Goal: Obtain resource: Obtain resource

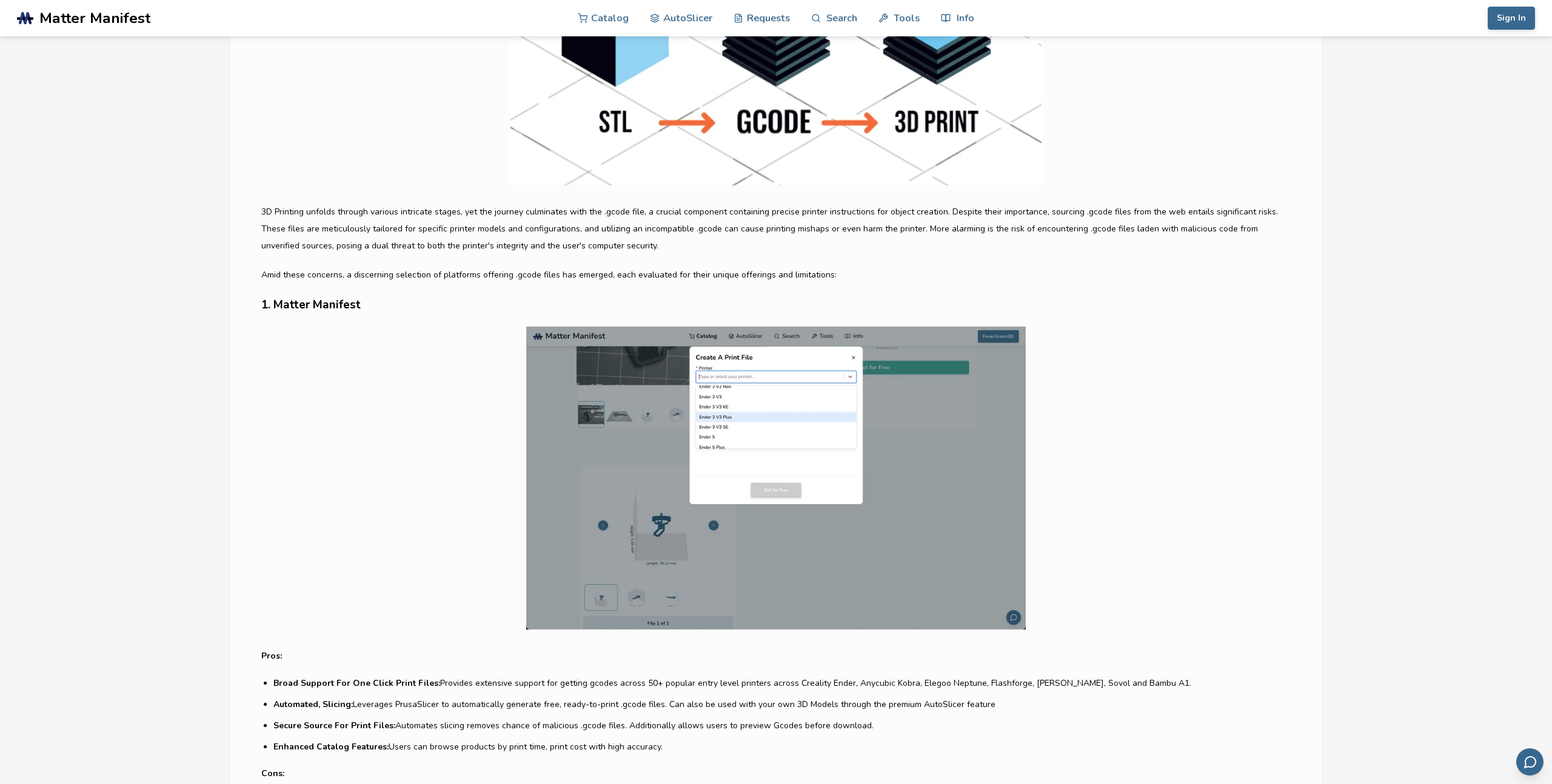
scroll to position [380, 0]
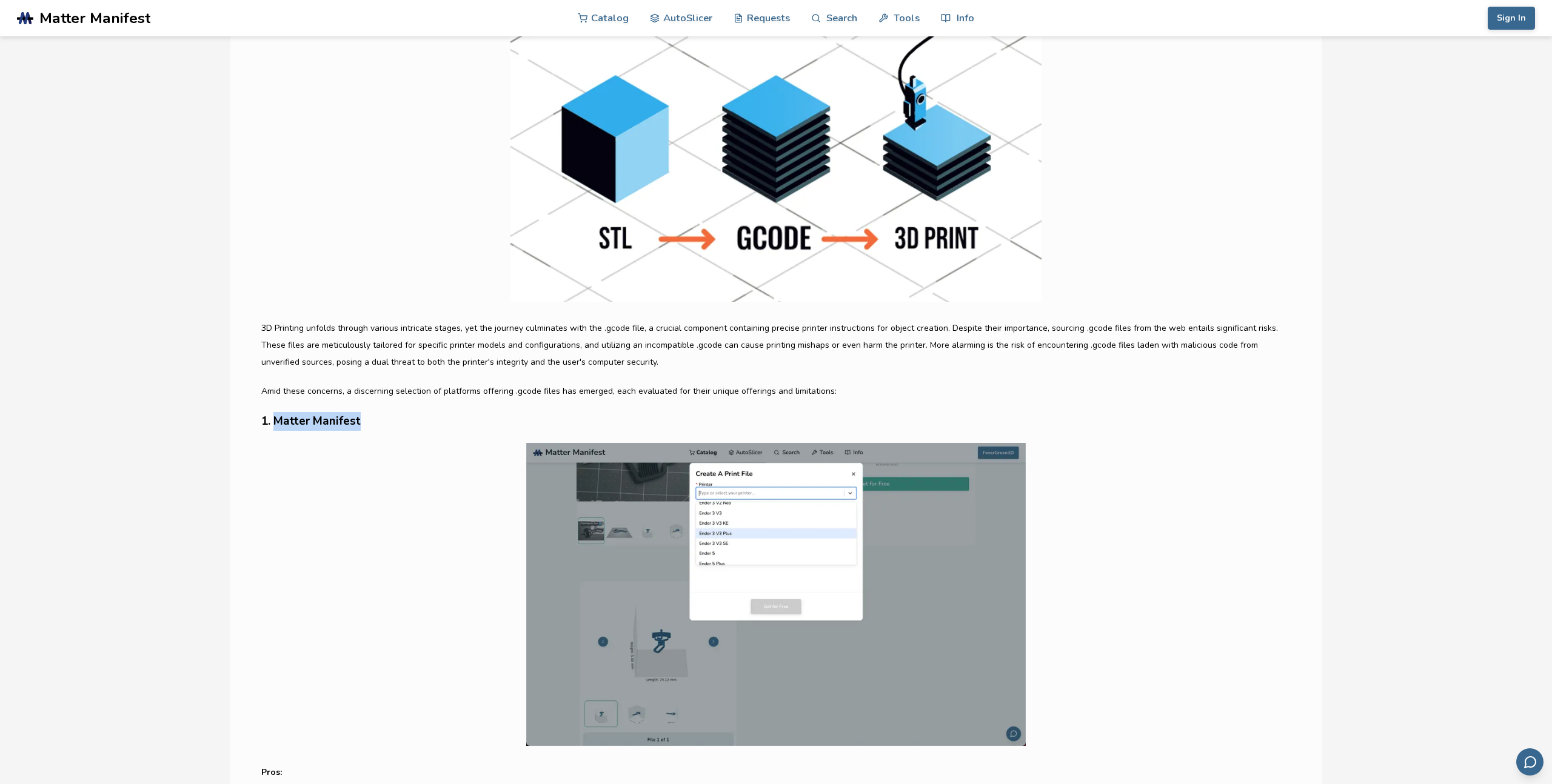
drag, startPoint x: 361, startPoint y: 419, endPoint x: 274, endPoint y: 421, distance: 87.0
click at [274, 421] on h3 "1. Matter Manifest" at bounding box center [776, 421] width 1029 height 19
copy h3 "Matter Manifest"
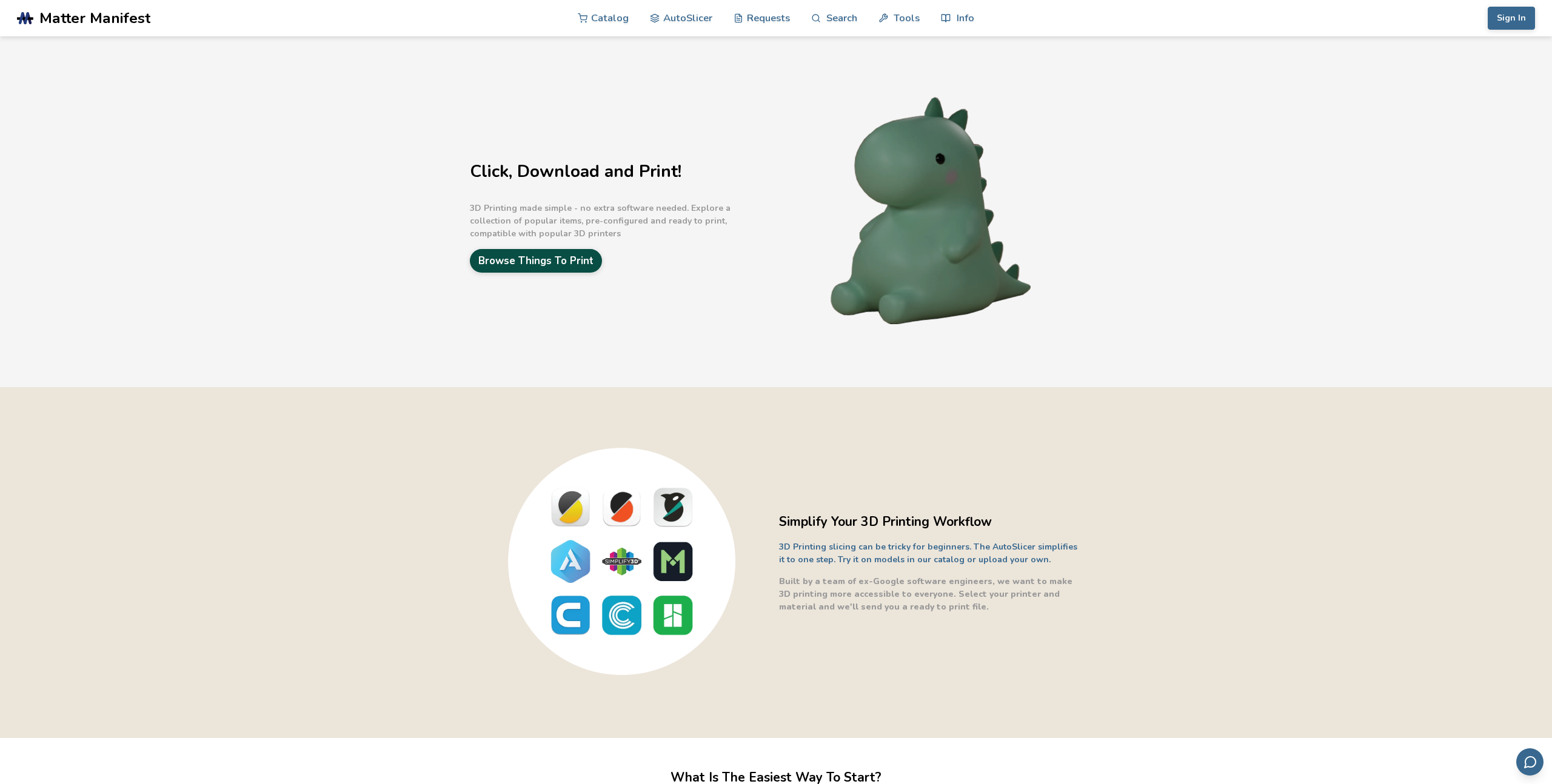
click at [533, 262] on link "Browse Things To Print" at bounding box center [536, 261] width 132 height 24
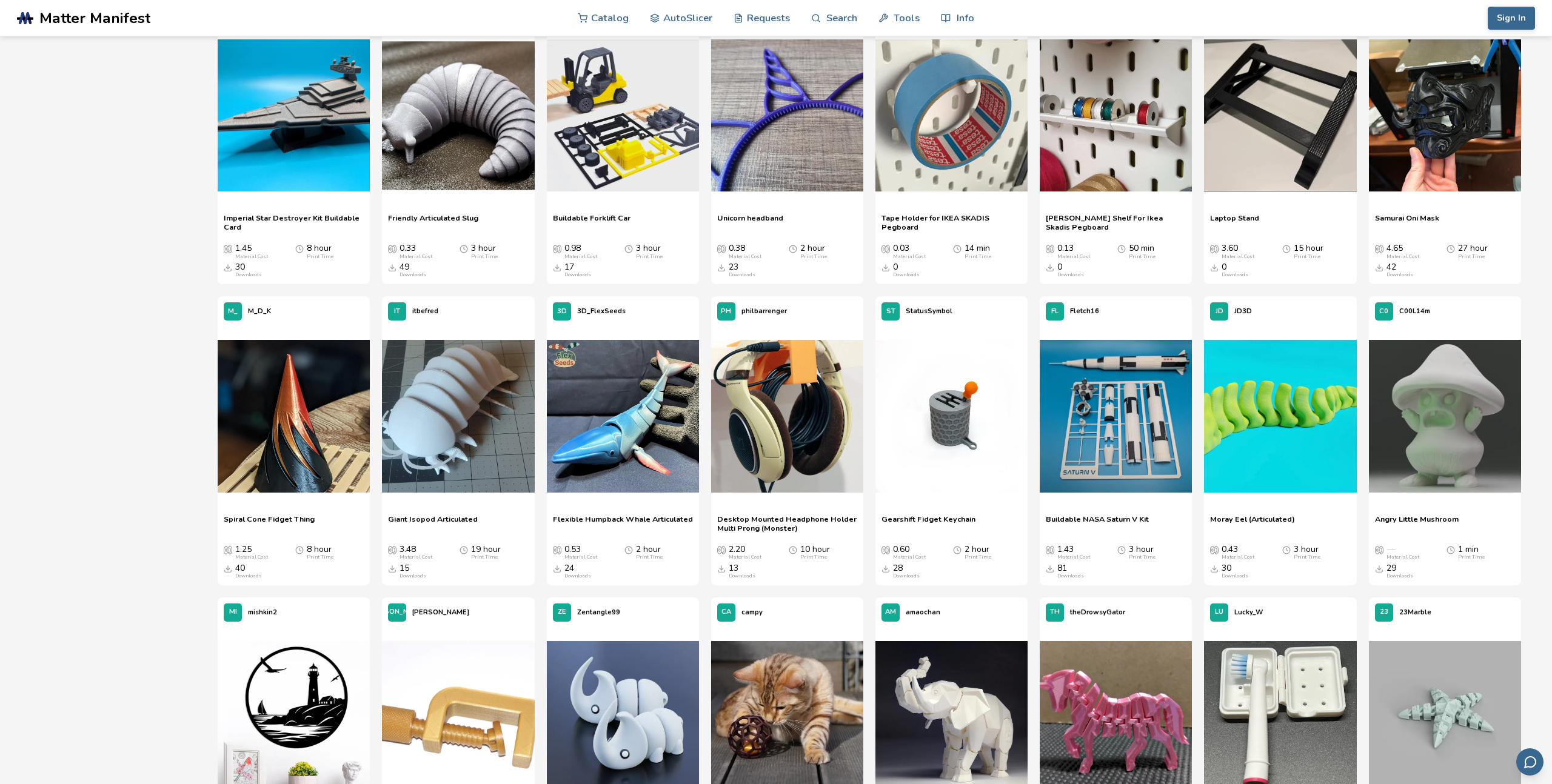
scroll to position [2015, 0]
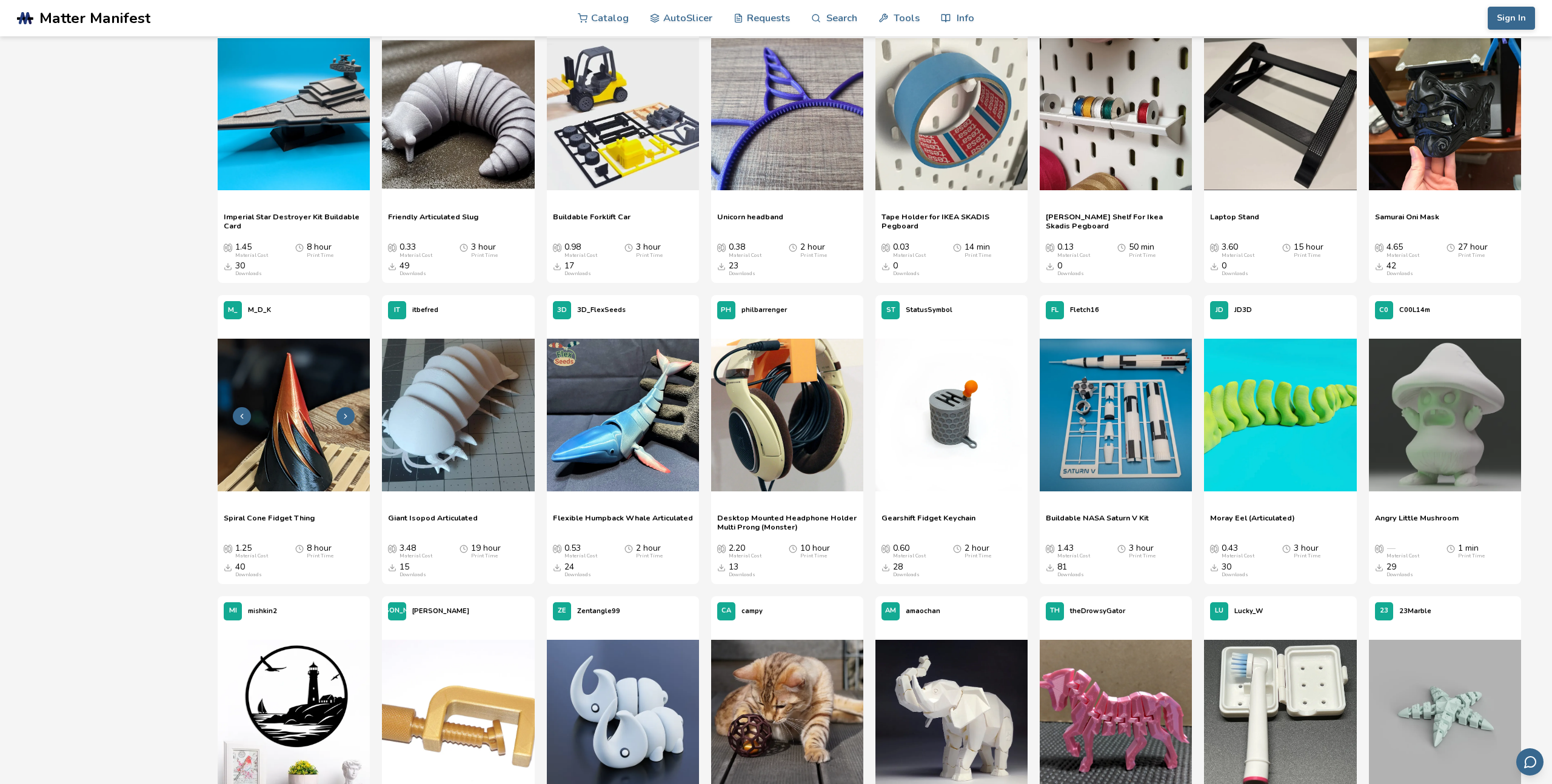
click at [308, 409] on img at bounding box center [294, 415] width 152 height 152
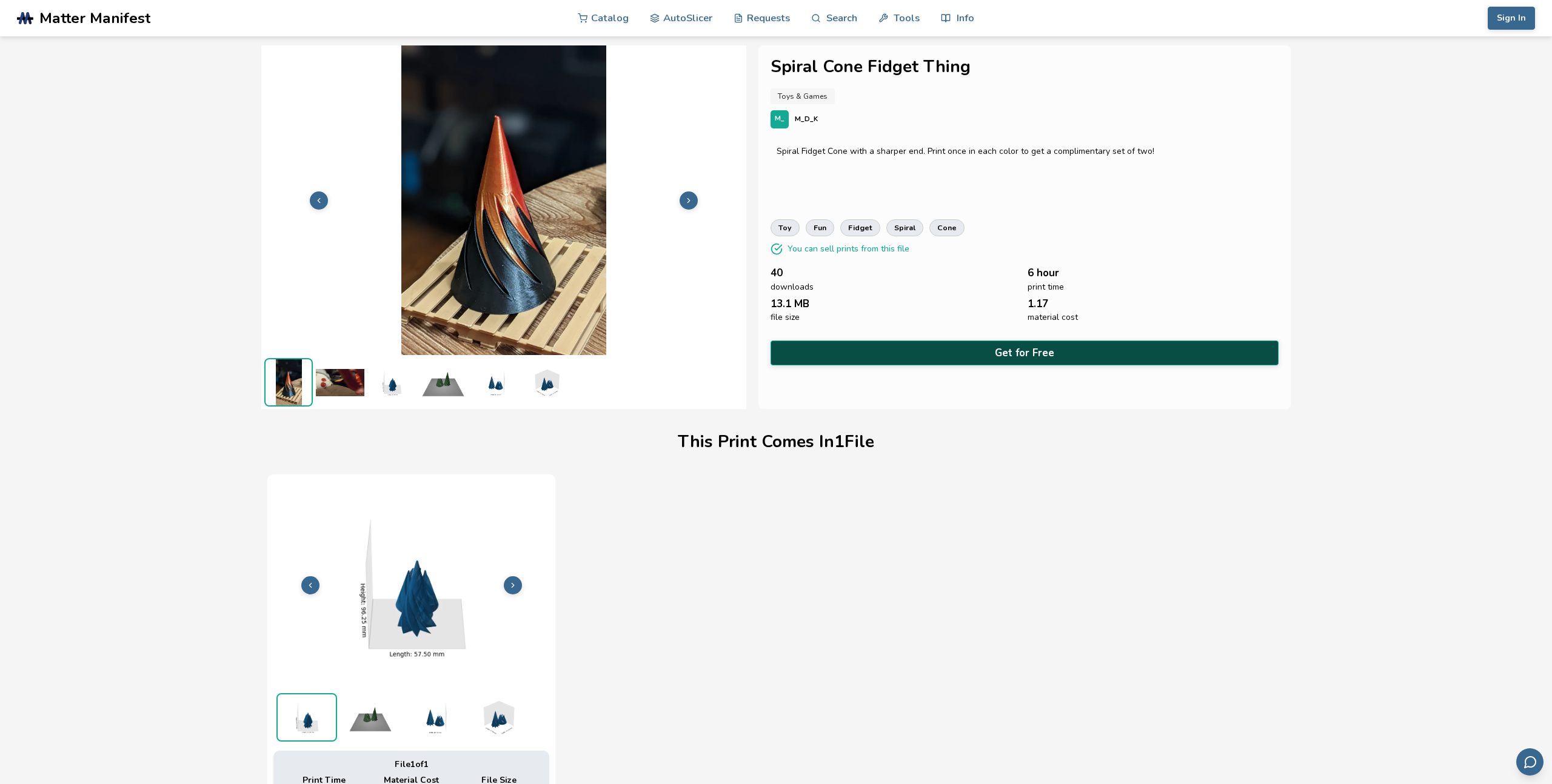
click at [975, 344] on button "Get for Free" at bounding box center [1024, 353] width 508 height 25
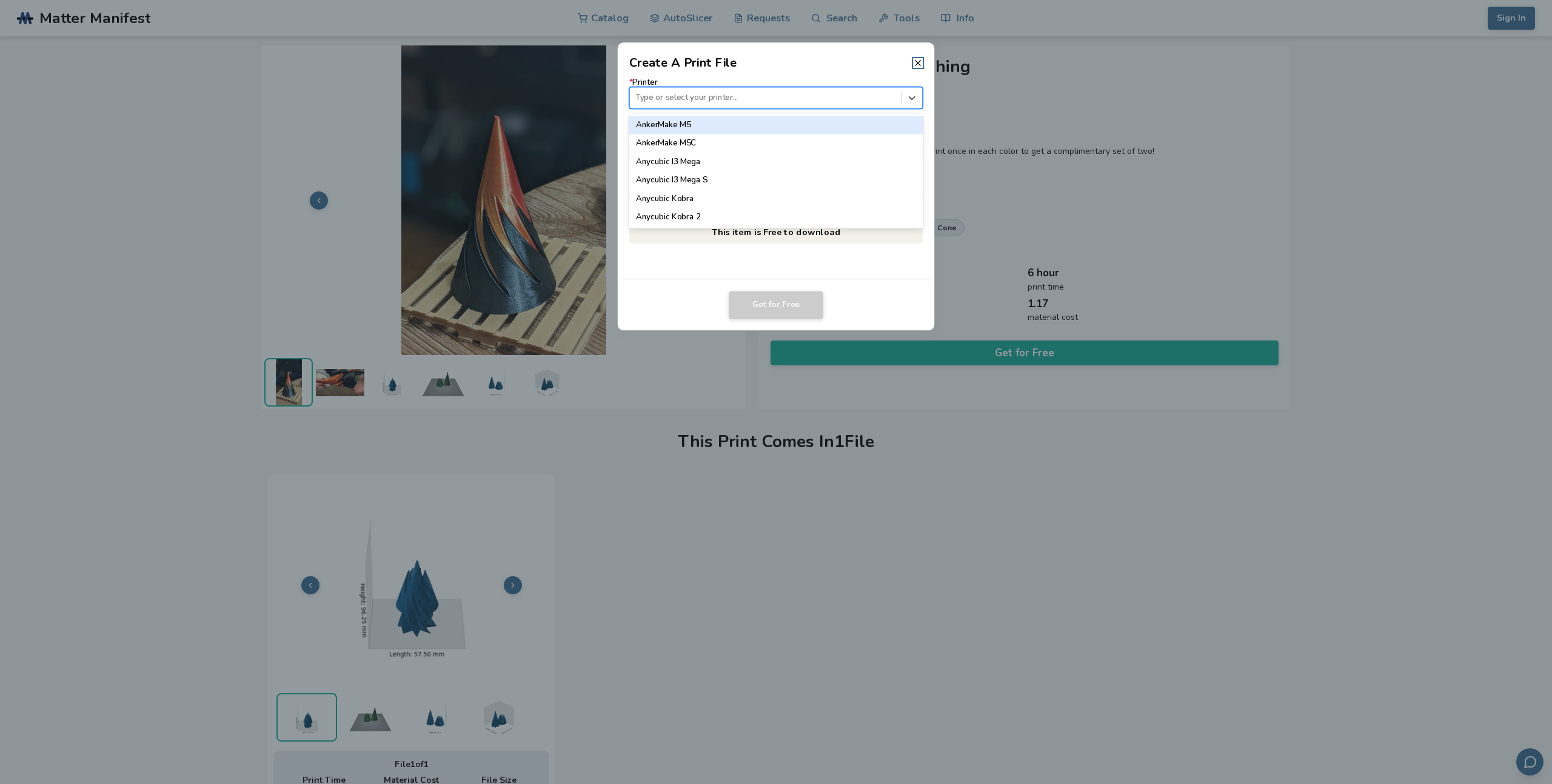
click at [788, 98] on div at bounding box center [765, 98] width 260 height 12
click at [735, 136] on div "Flashforge Adventurer 5M Pro" at bounding box center [776, 135] width 294 height 18
click at [752, 192] on input "* Email" at bounding box center [776, 197] width 293 height 21
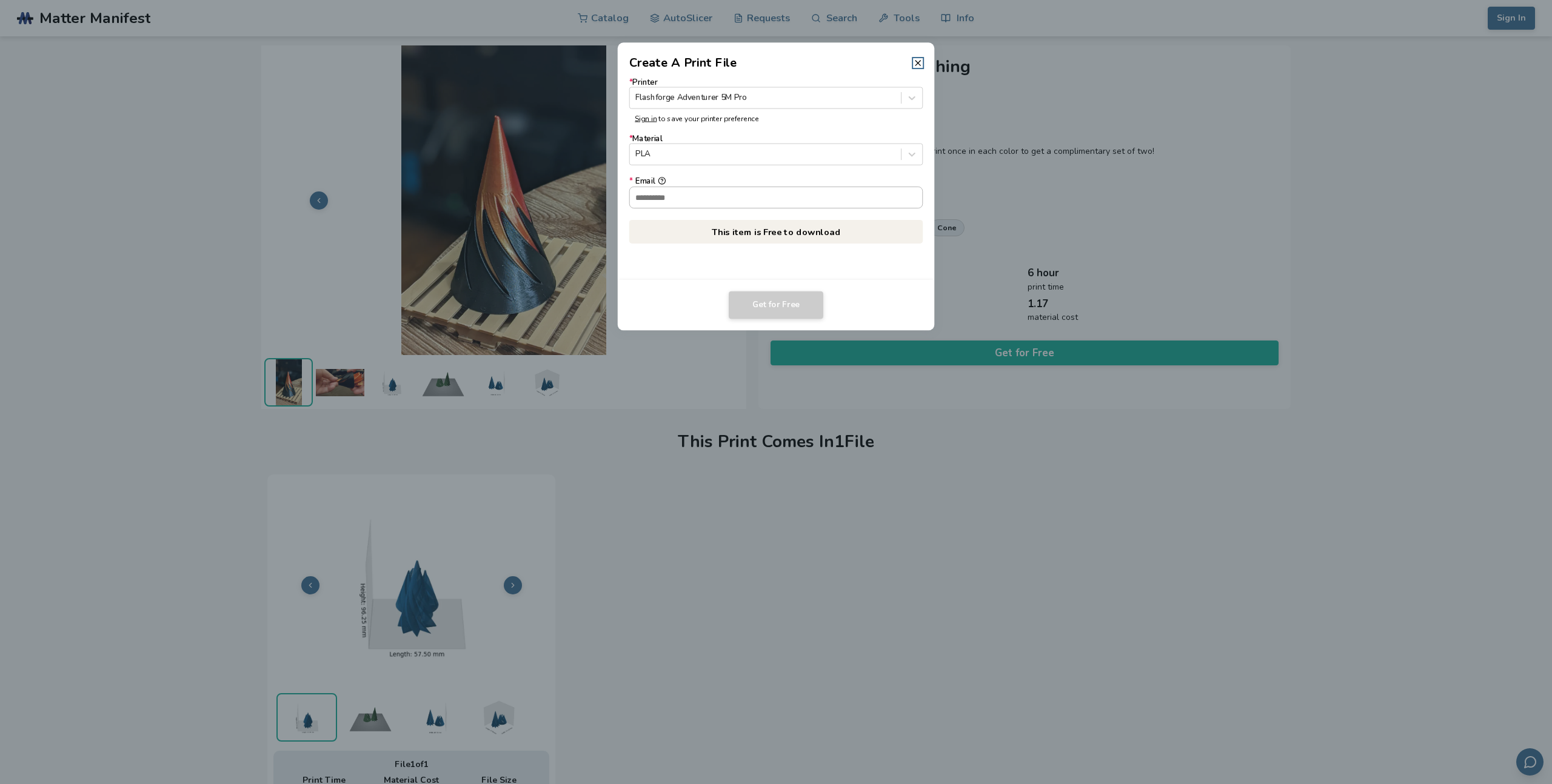
click at [783, 190] on input "* Email" at bounding box center [776, 197] width 293 height 21
click at [889, 244] on div "* Printer Flashforge Adventurer 5M Pro Sign in to save your printer preference …" at bounding box center [776, 175] width 317 height 208
click at [917, 60] on icon at bounding box center [918, 63] width 10 height 10
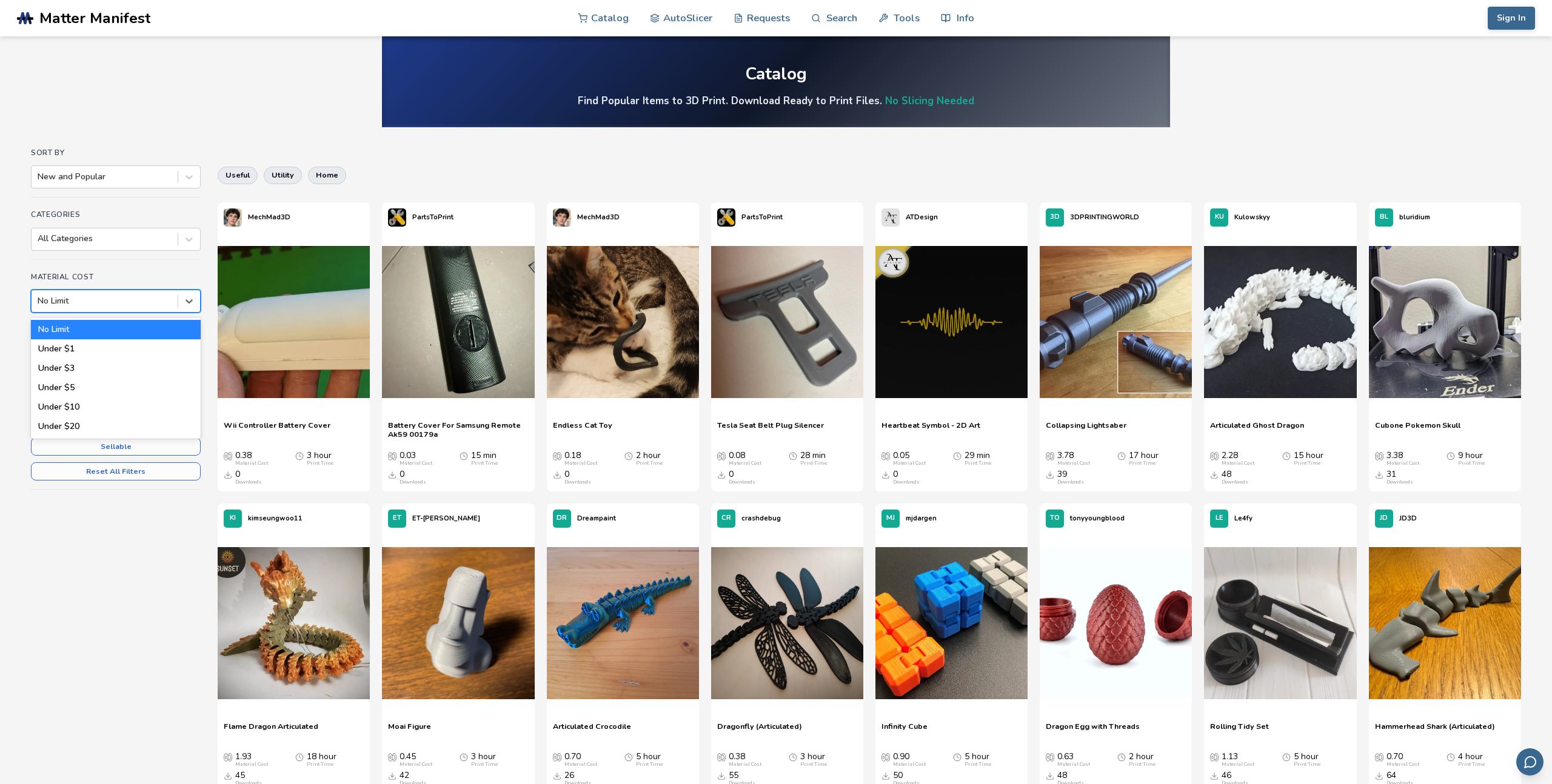
click at [149, 301] on div at bounding box center [104, 301] width 134 height 12
click at [163, 361] on div at bounding box center [104, 363] width 134 height 12
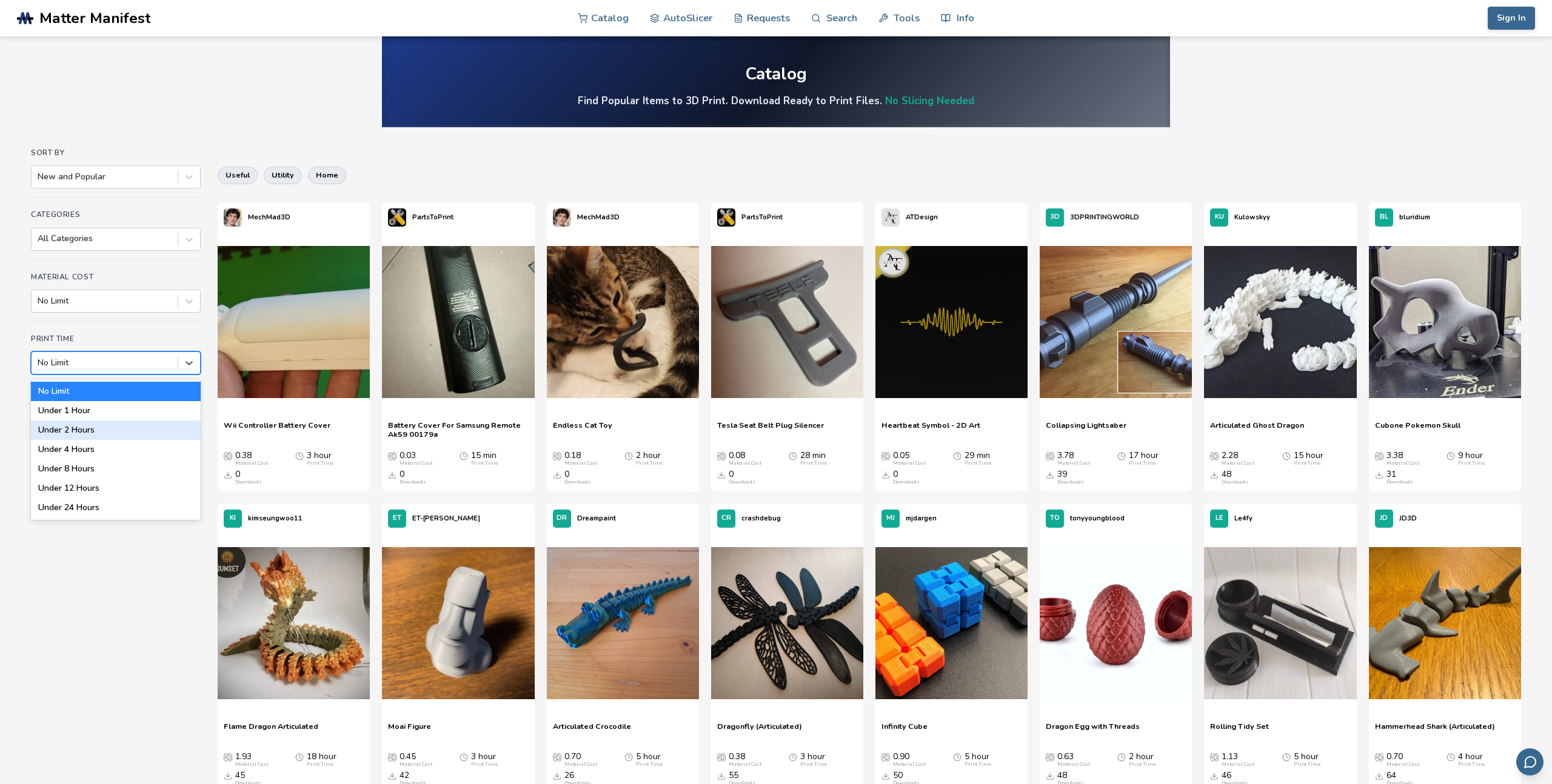
click at [127, 430] on div "Under 2 Hours" at bounding box center [115, 430] width 170 height 19
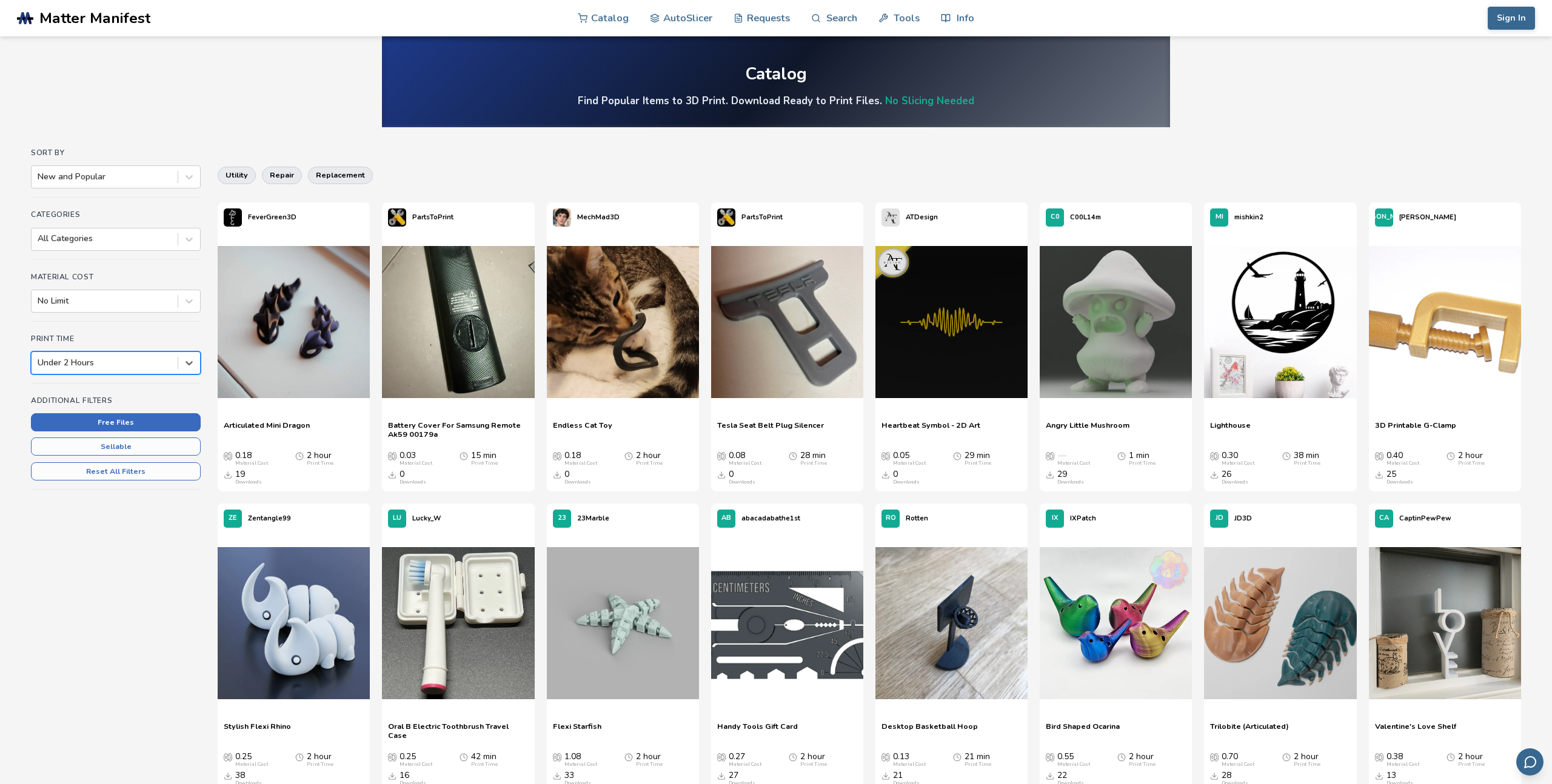
click at [138, 422] on button "Free Files" at bounding box center [115, 423] width 170 height 18
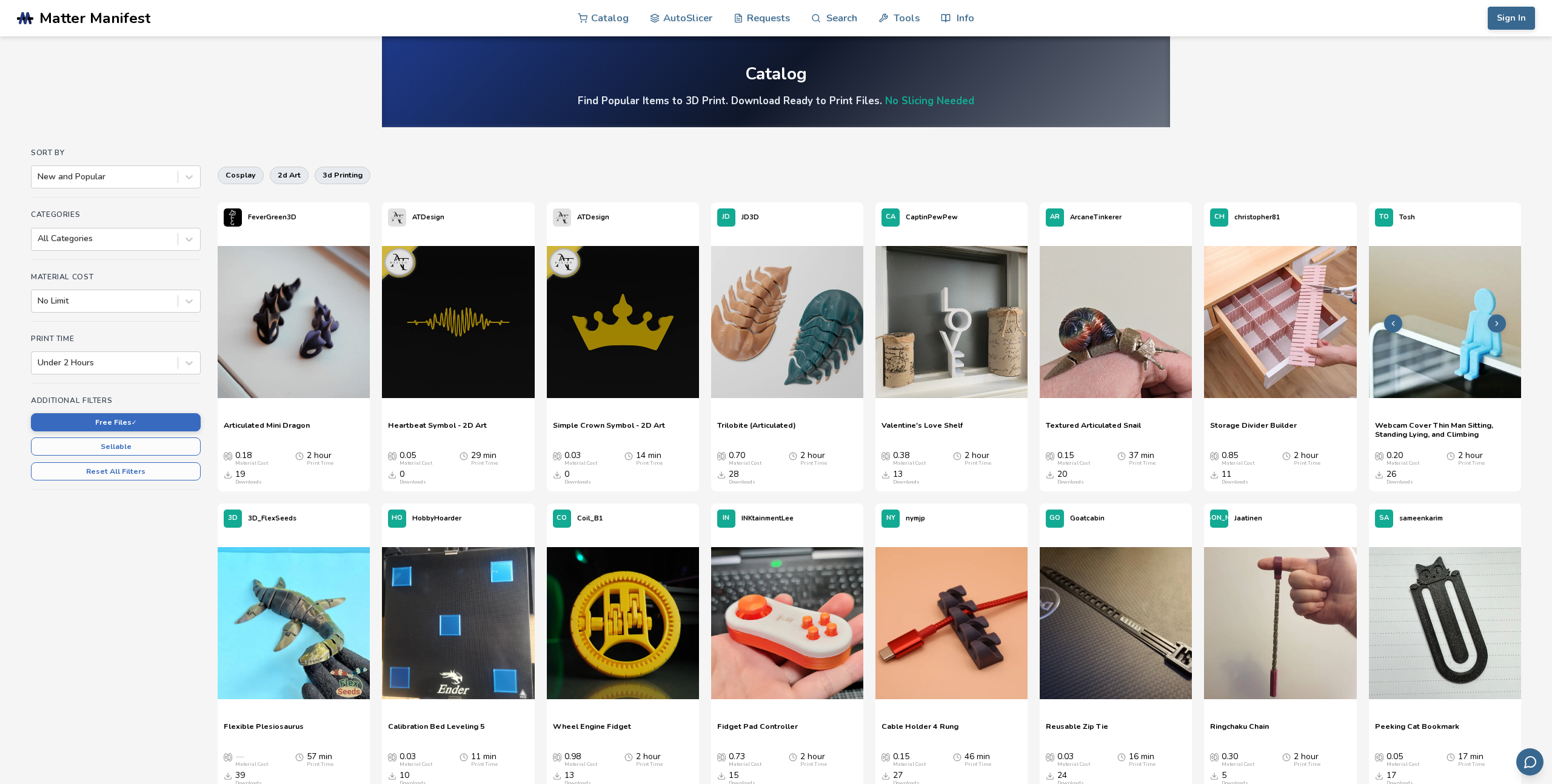
click at [1463, 337] on img at bounding box center [1445, 323] width 152 height 152
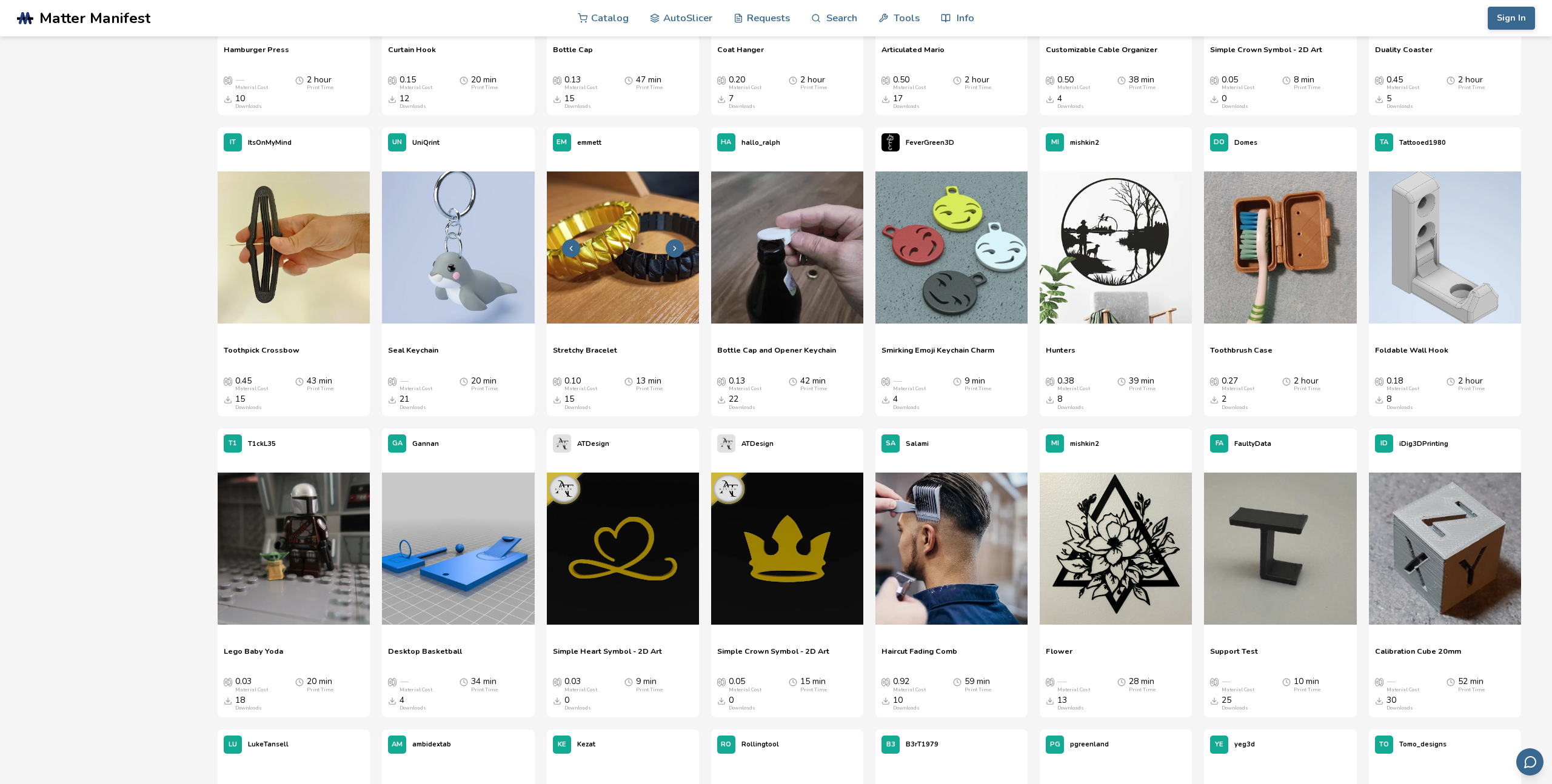
scroll to position [1515, 0]
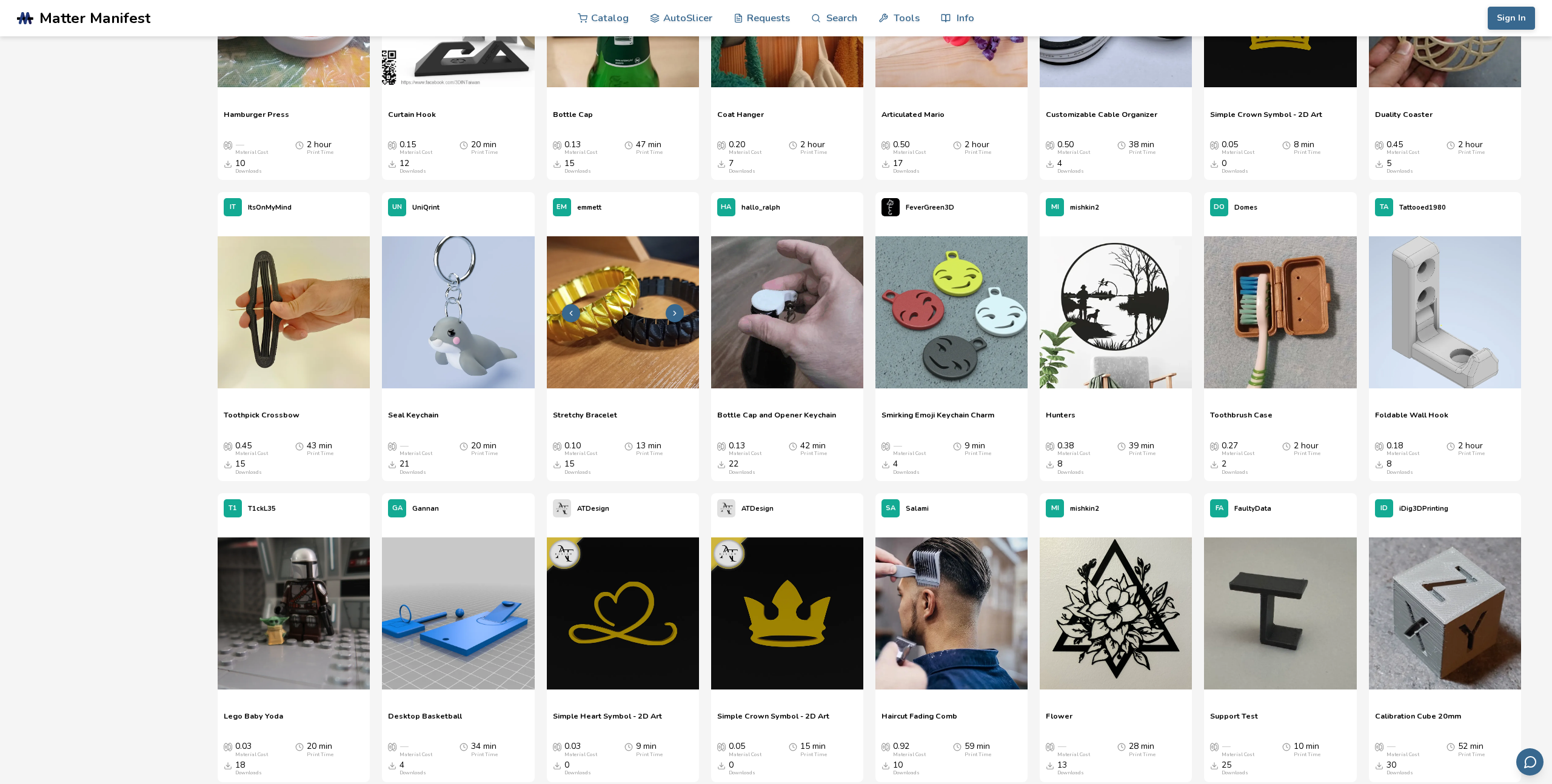
click at [600, 322] on img at bounding box center [623, 313] width 152 height 152
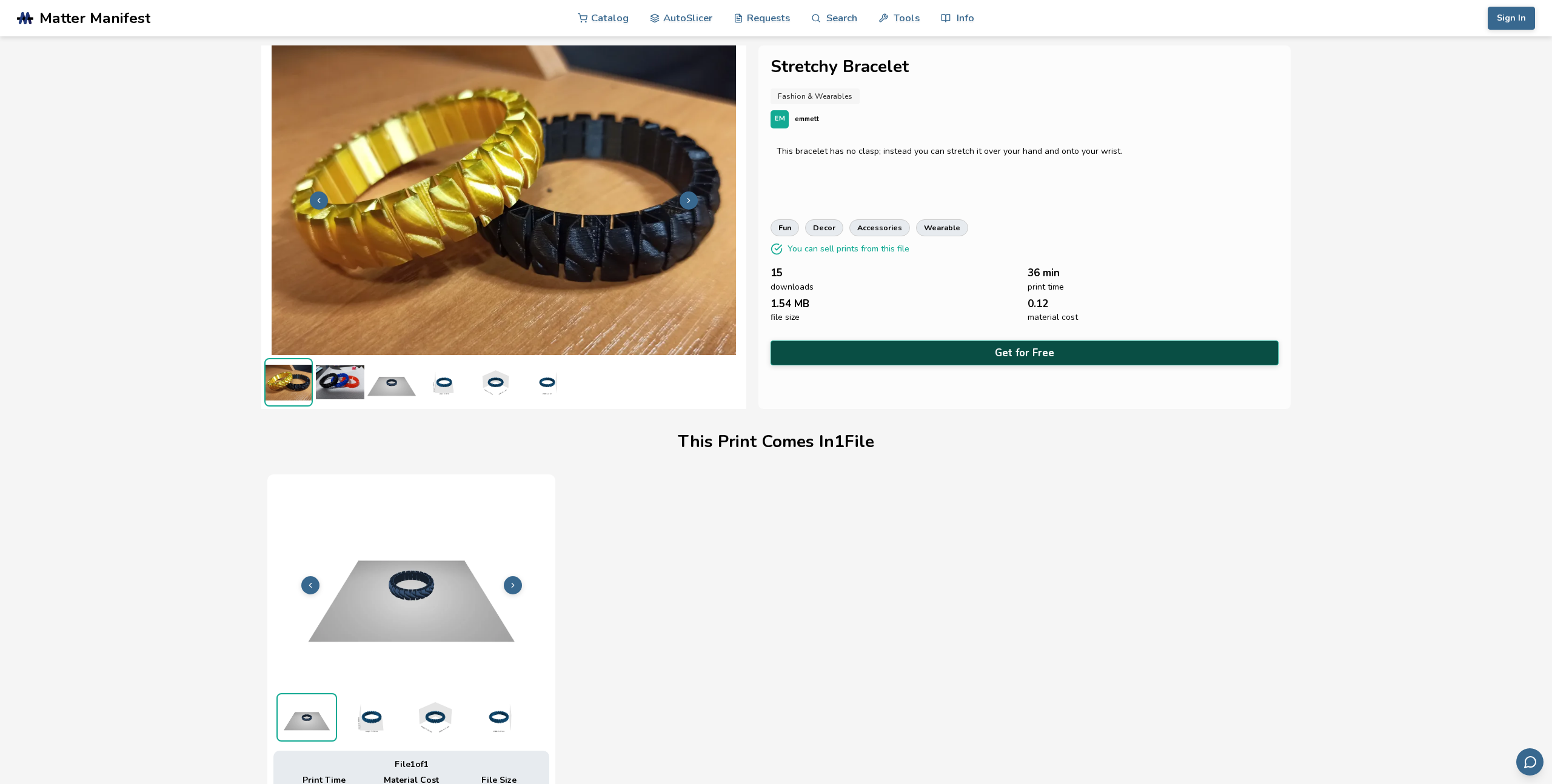
click at [1049, 342] on button "Get for Free" at bounding box center [1024, 353] width 508 height 25
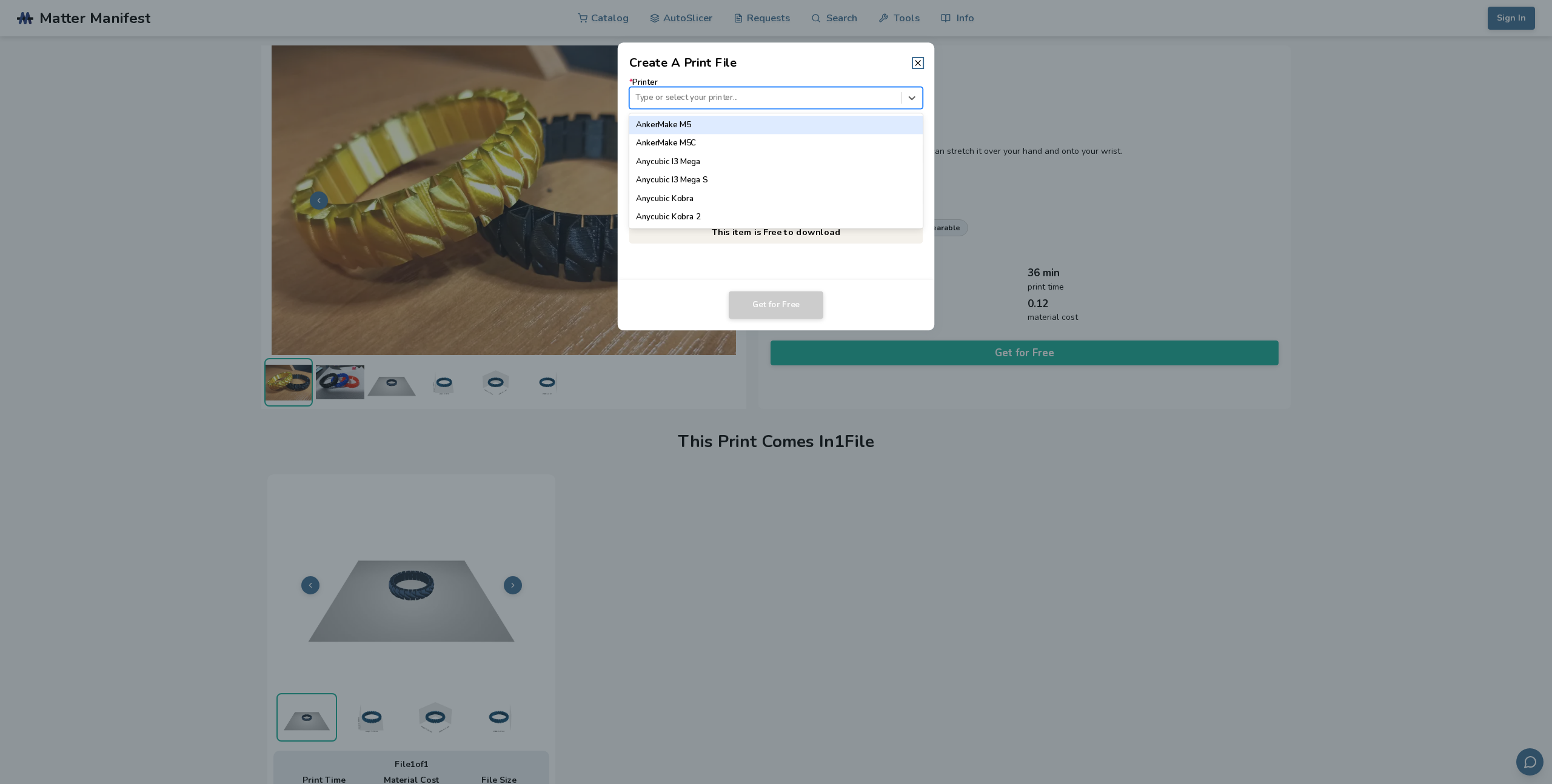
click at [833, 100] on div at bounding box center [765, 98] width 260 height 12
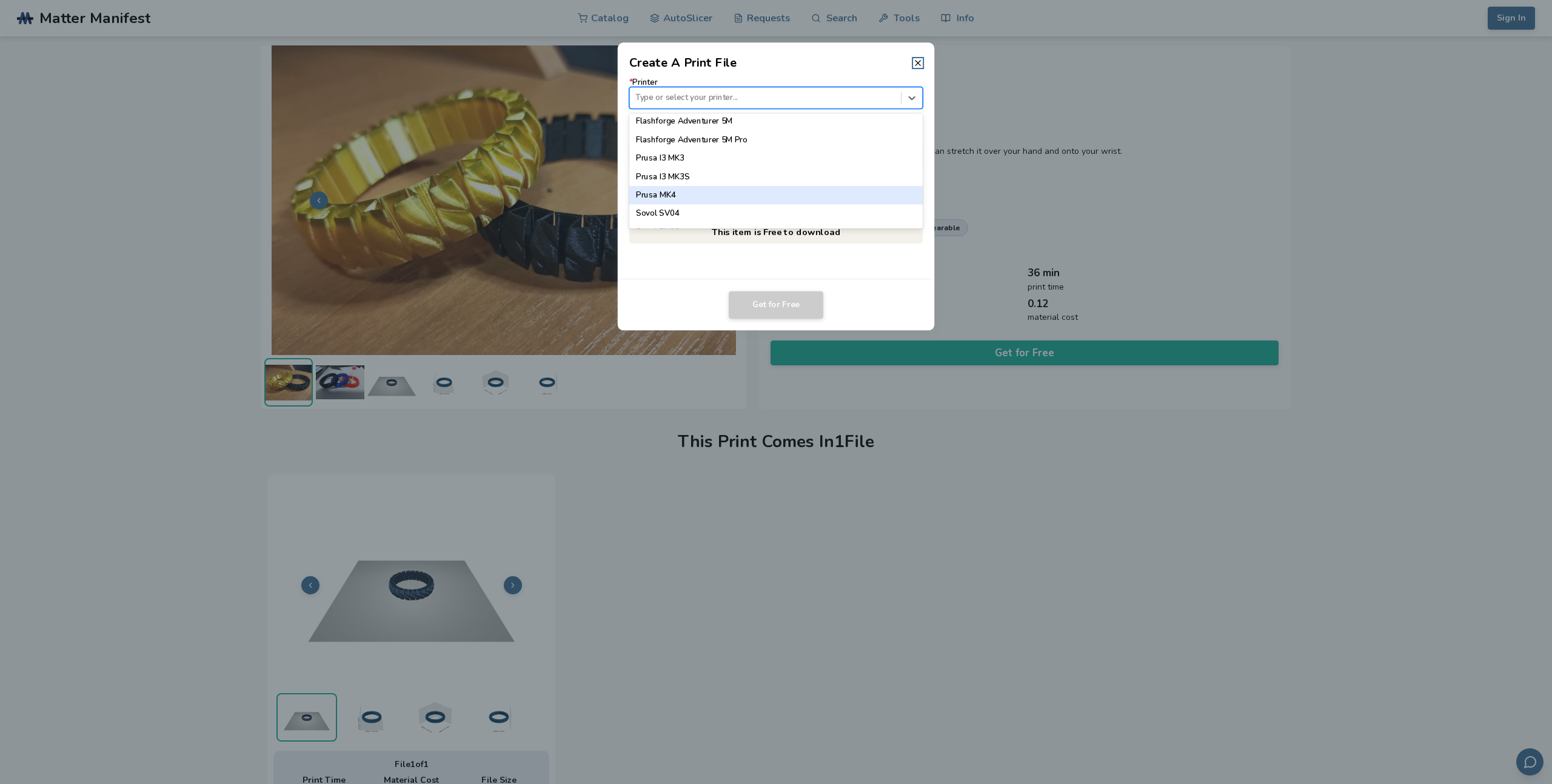
scroll to position [1016, 0]
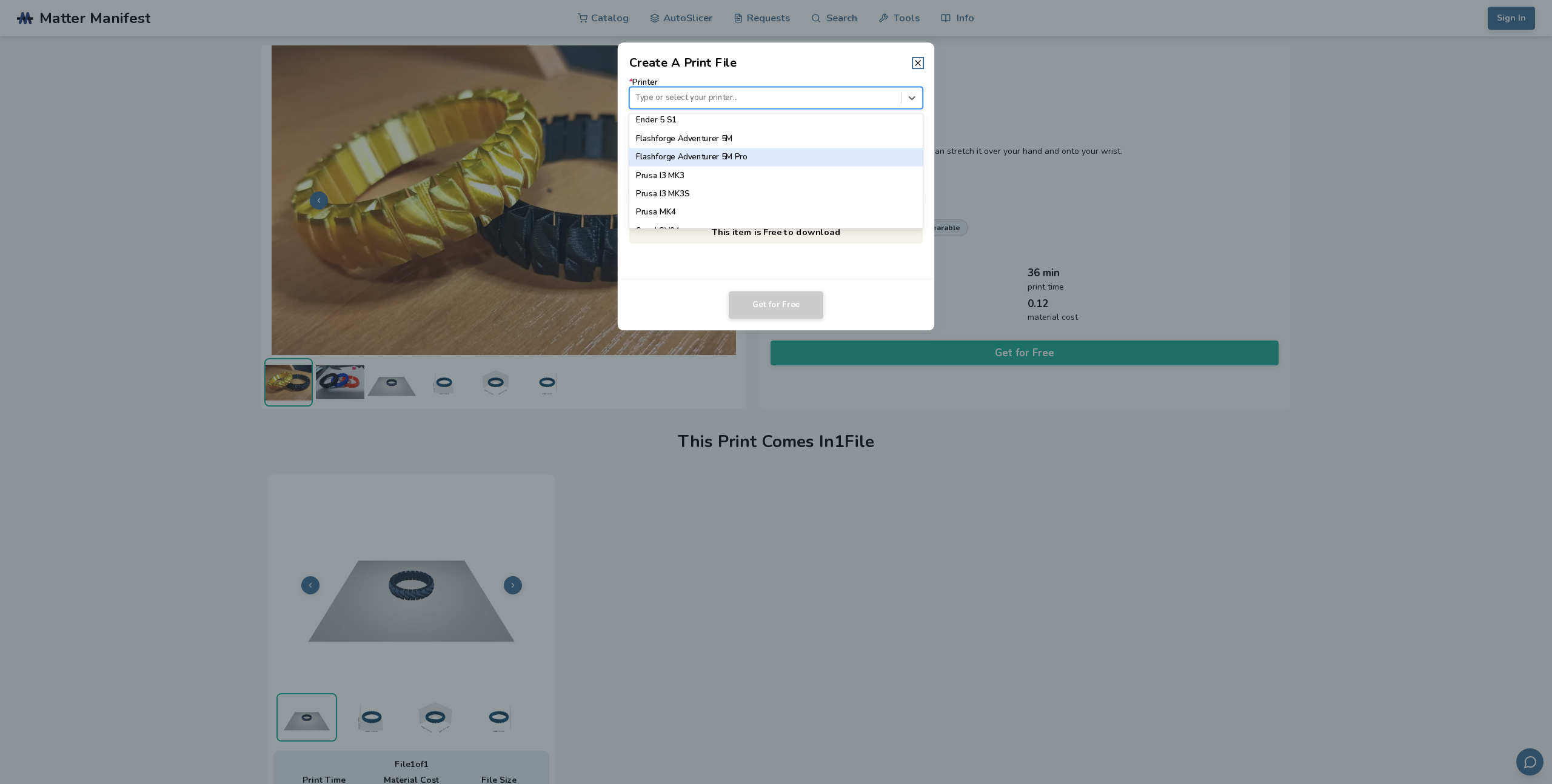
click at [797, 160] on div "Flashforge Adventurer 5M Pro" at bounding box center [776, 157] width 294 height 18
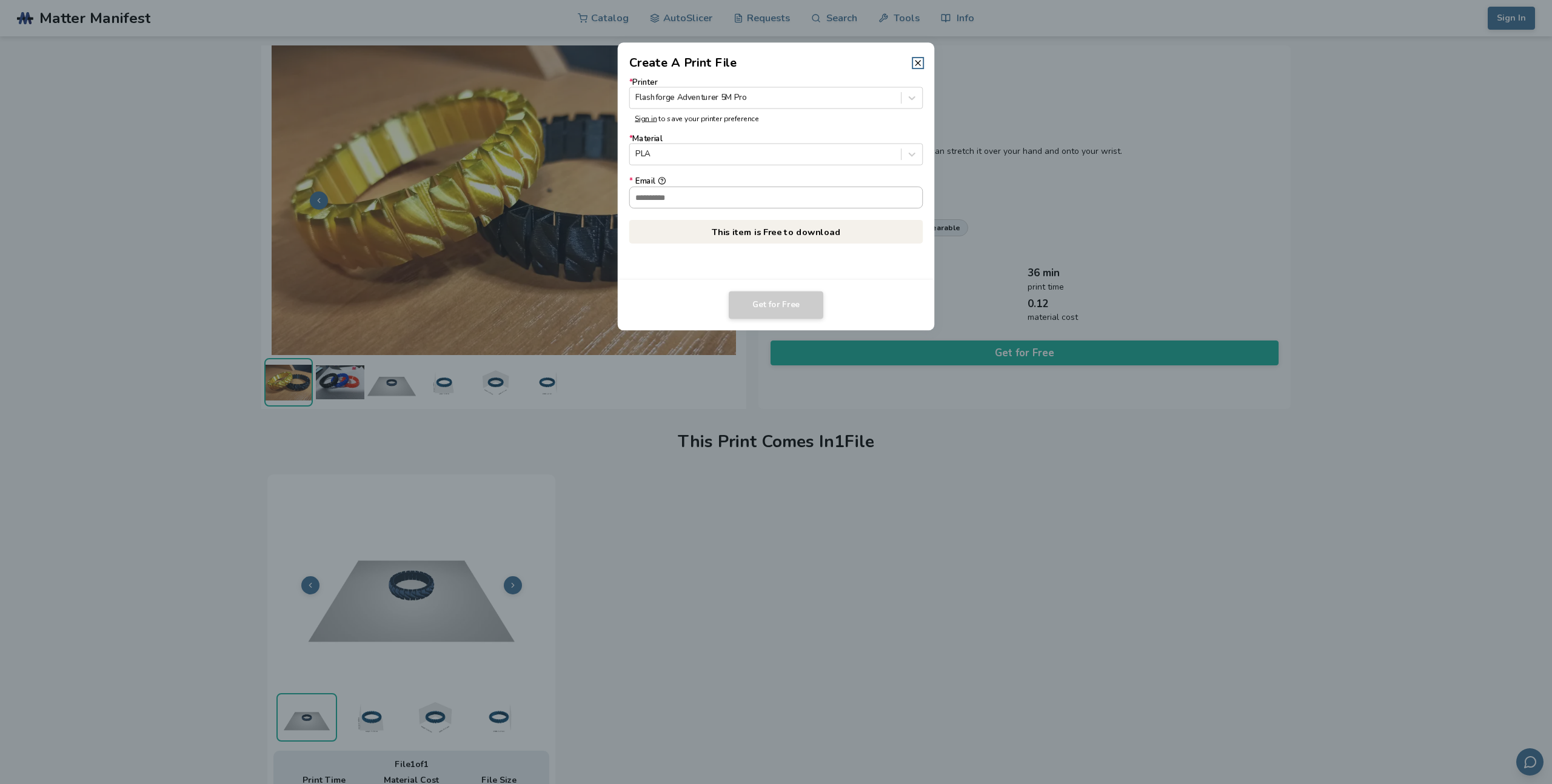
click at [708, 194] on input "* Email" at bounding box center [776, 197] width 293 height 21
type input "**********"
click at [779, 303] on button "Get for Free" at bounding box center [776, 305] width 94 height 28
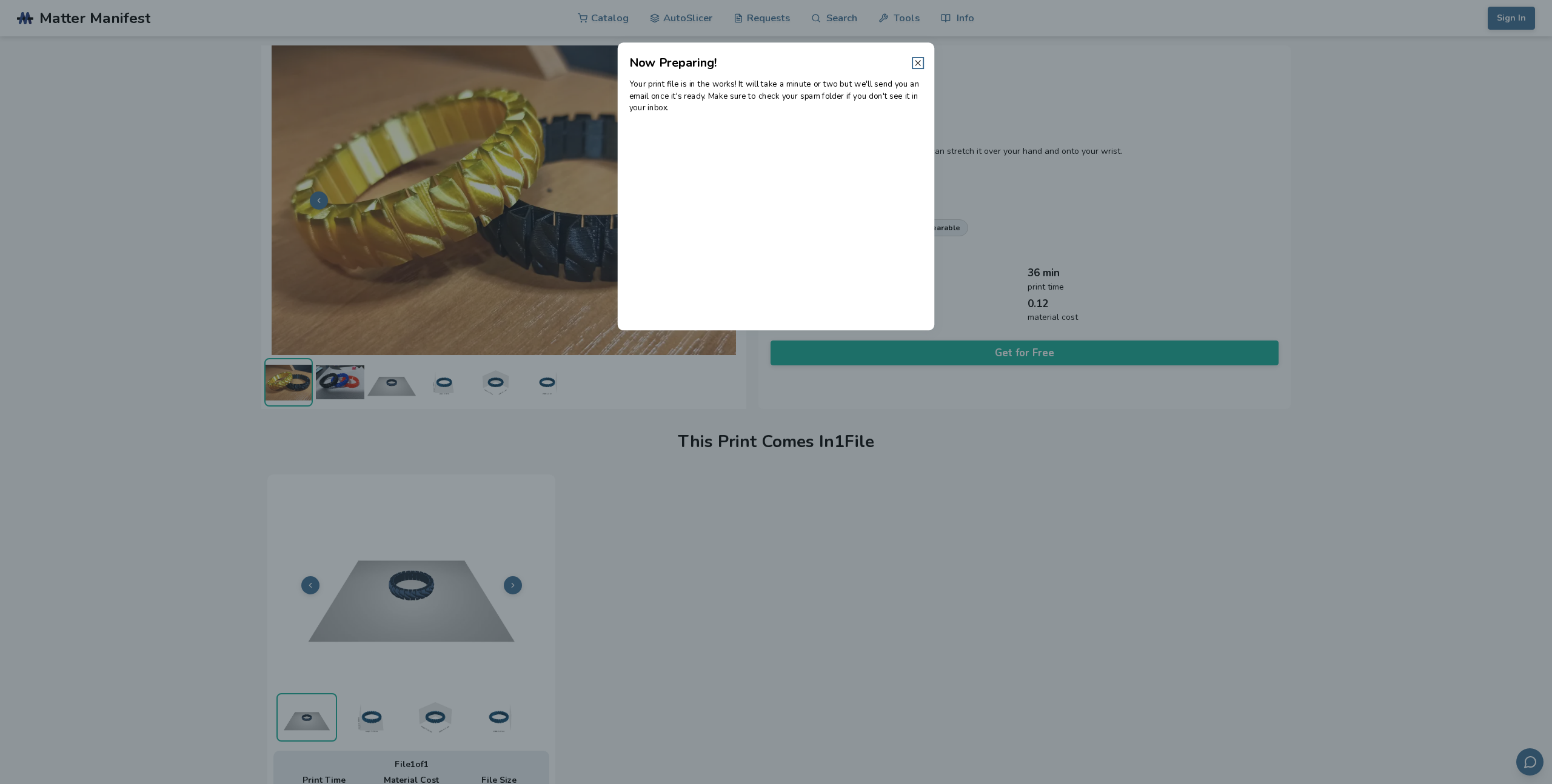
click at [917, 60] on icon at bounding box center [918, 63] width 10 height 10
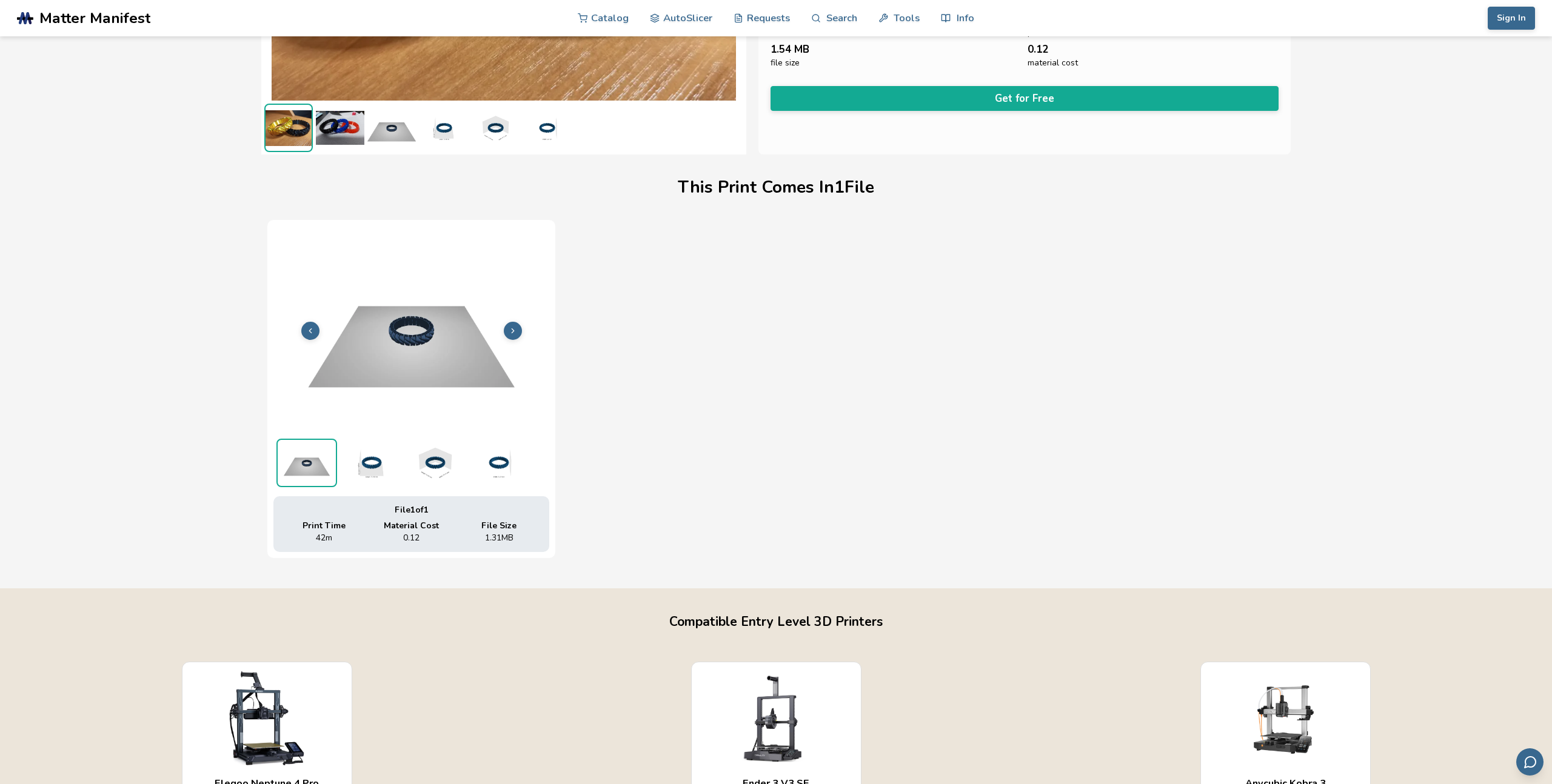
scroll to position [0, 0]
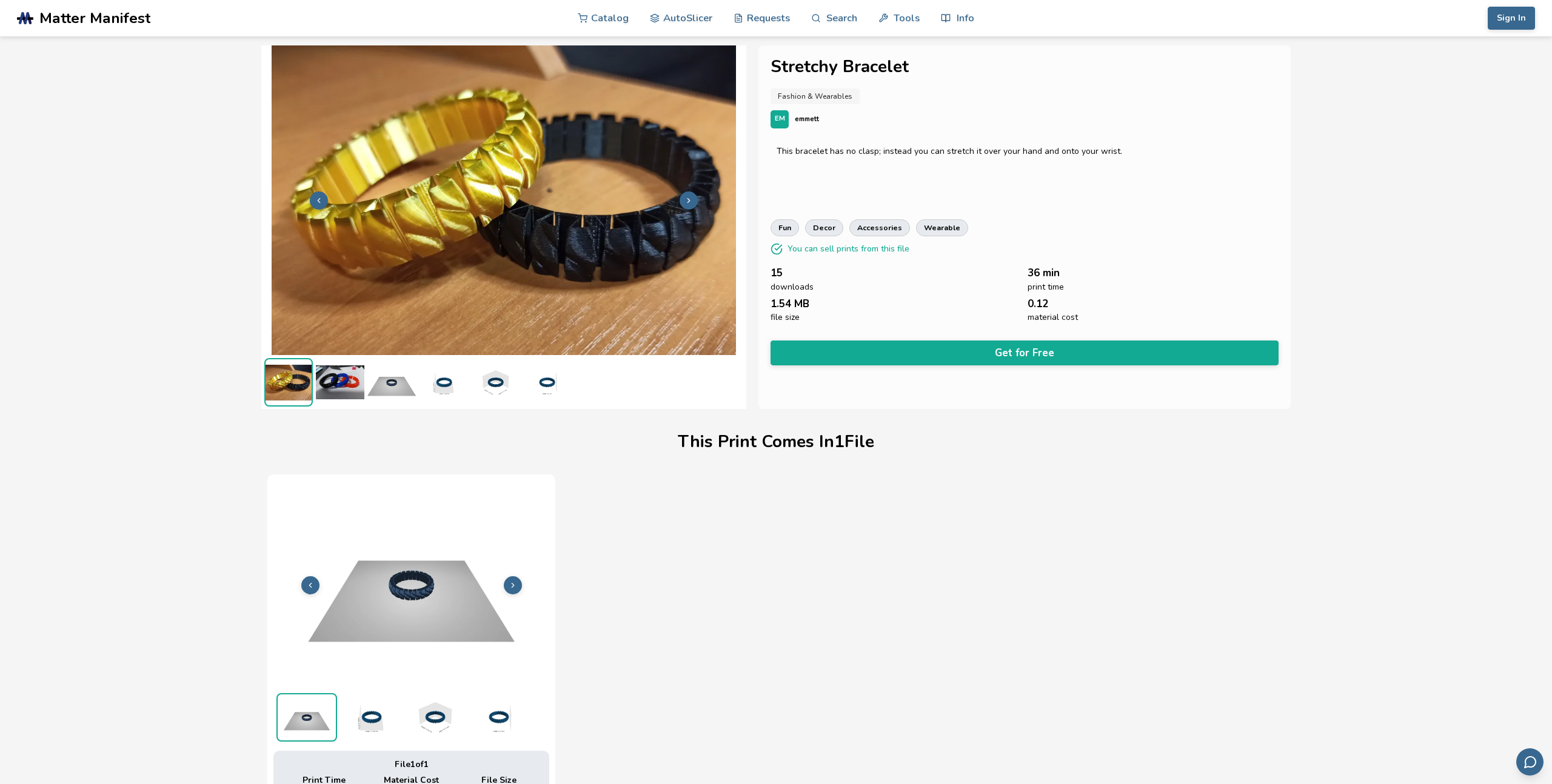
click at [697, 201] on button at bounding box center [688, 201] width 18 height 18
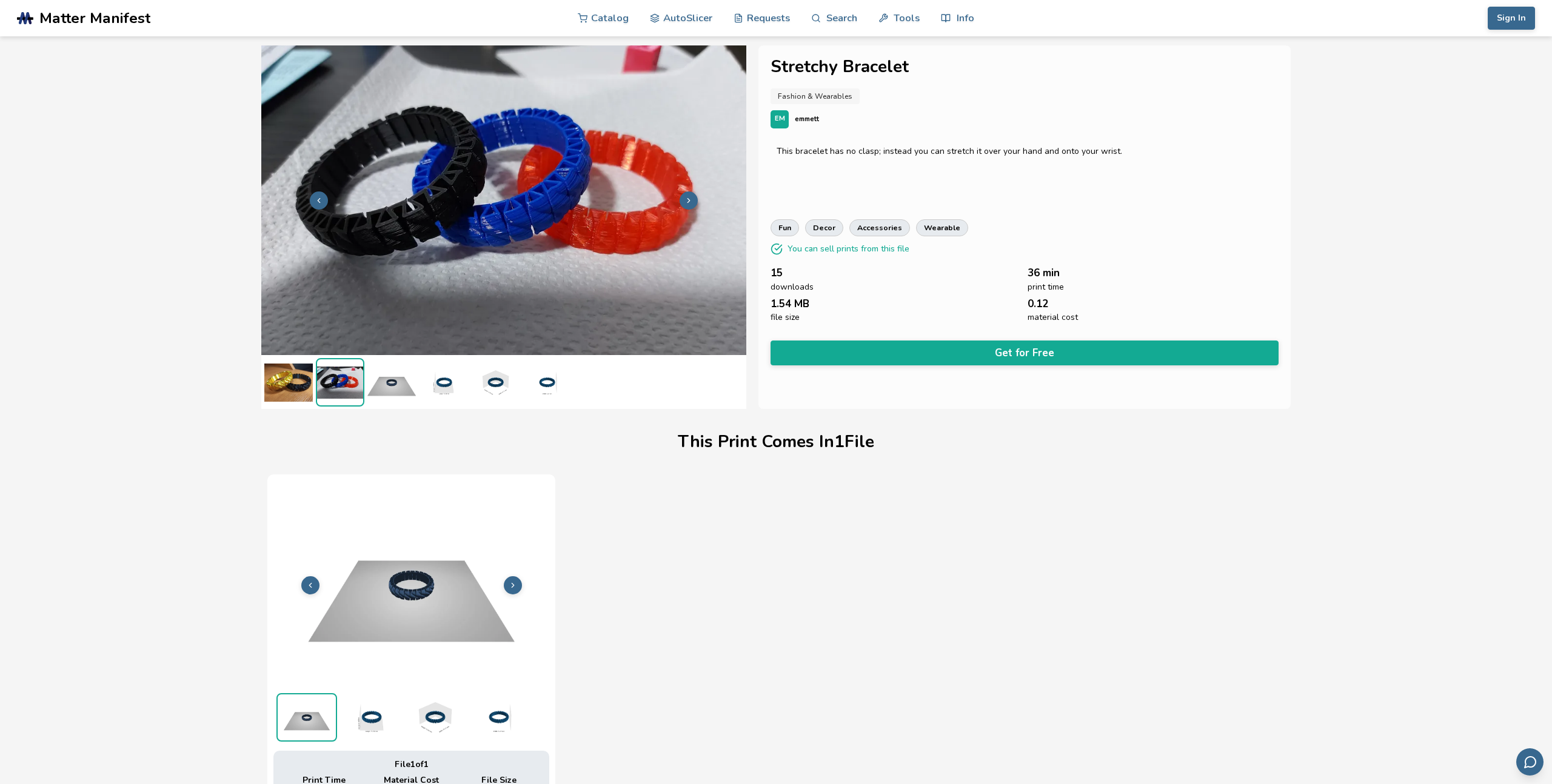
click at [697, 201] on button at bounding box center [688, 201] width 18 height 18
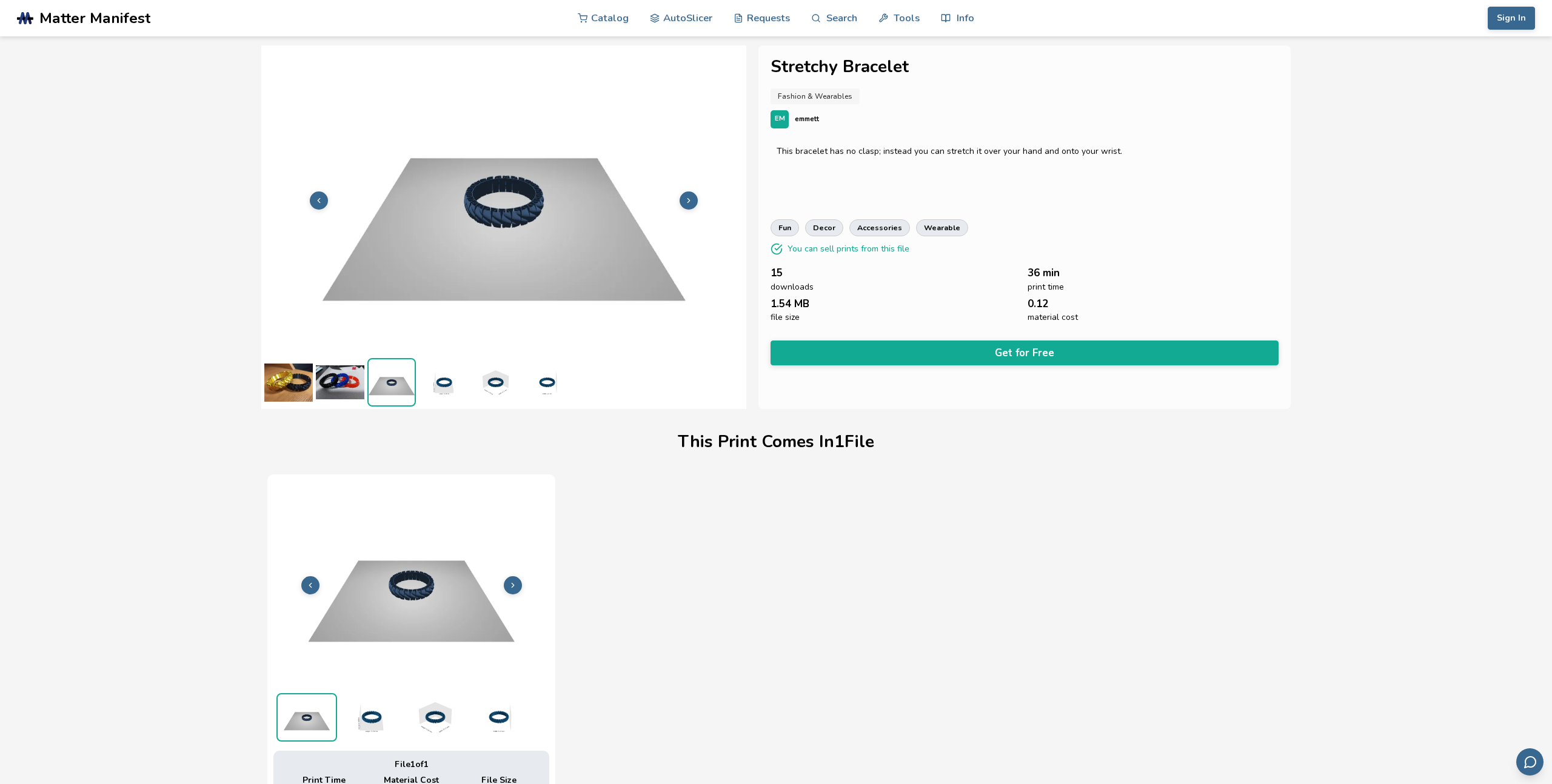
click at [697, 201] on button at bounding box center [688, 201] width 18 height 18
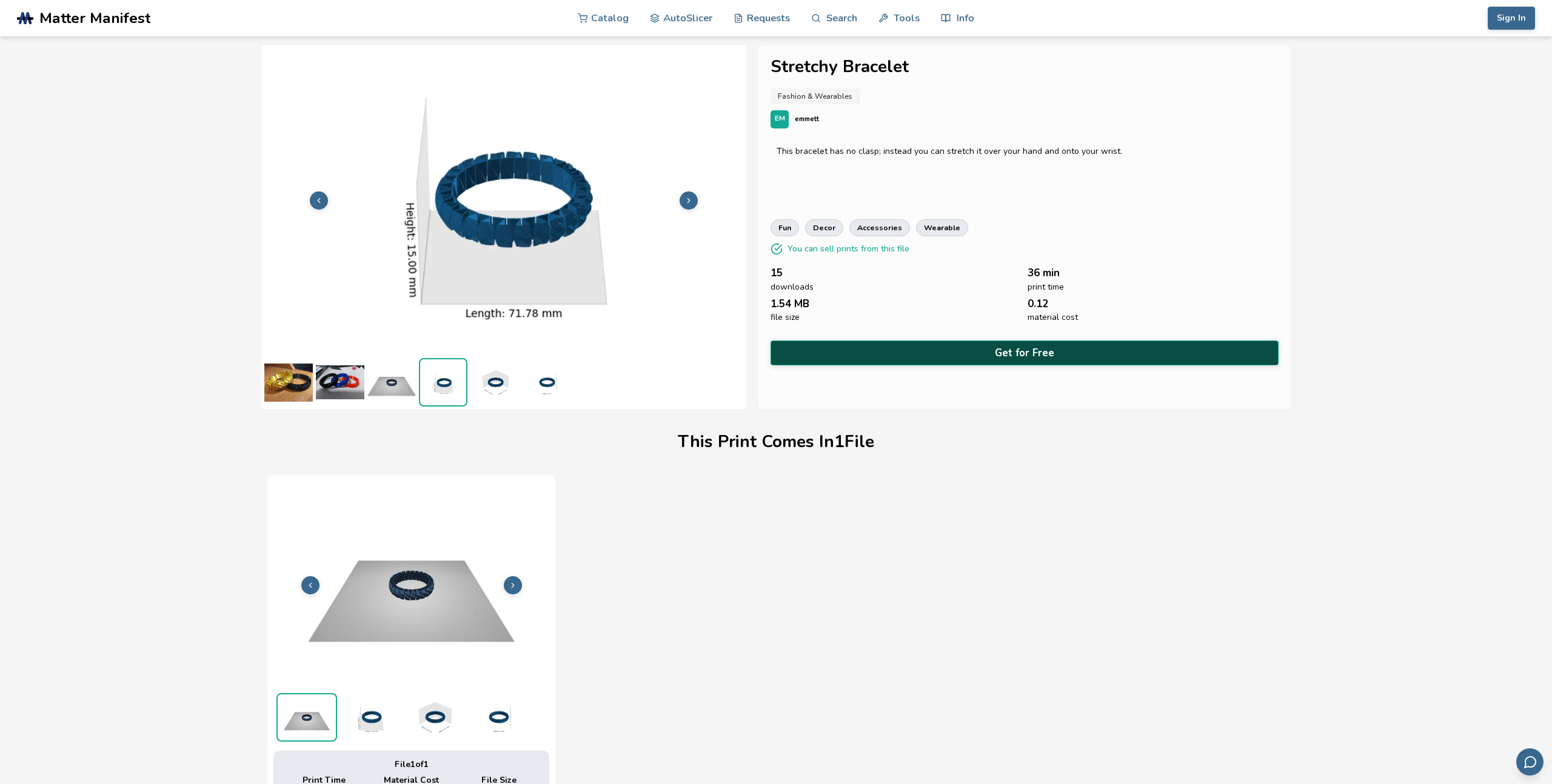
click at [1042, 347] on button "Get for Free" at bounding box center [1024, 353] width 508 height 25
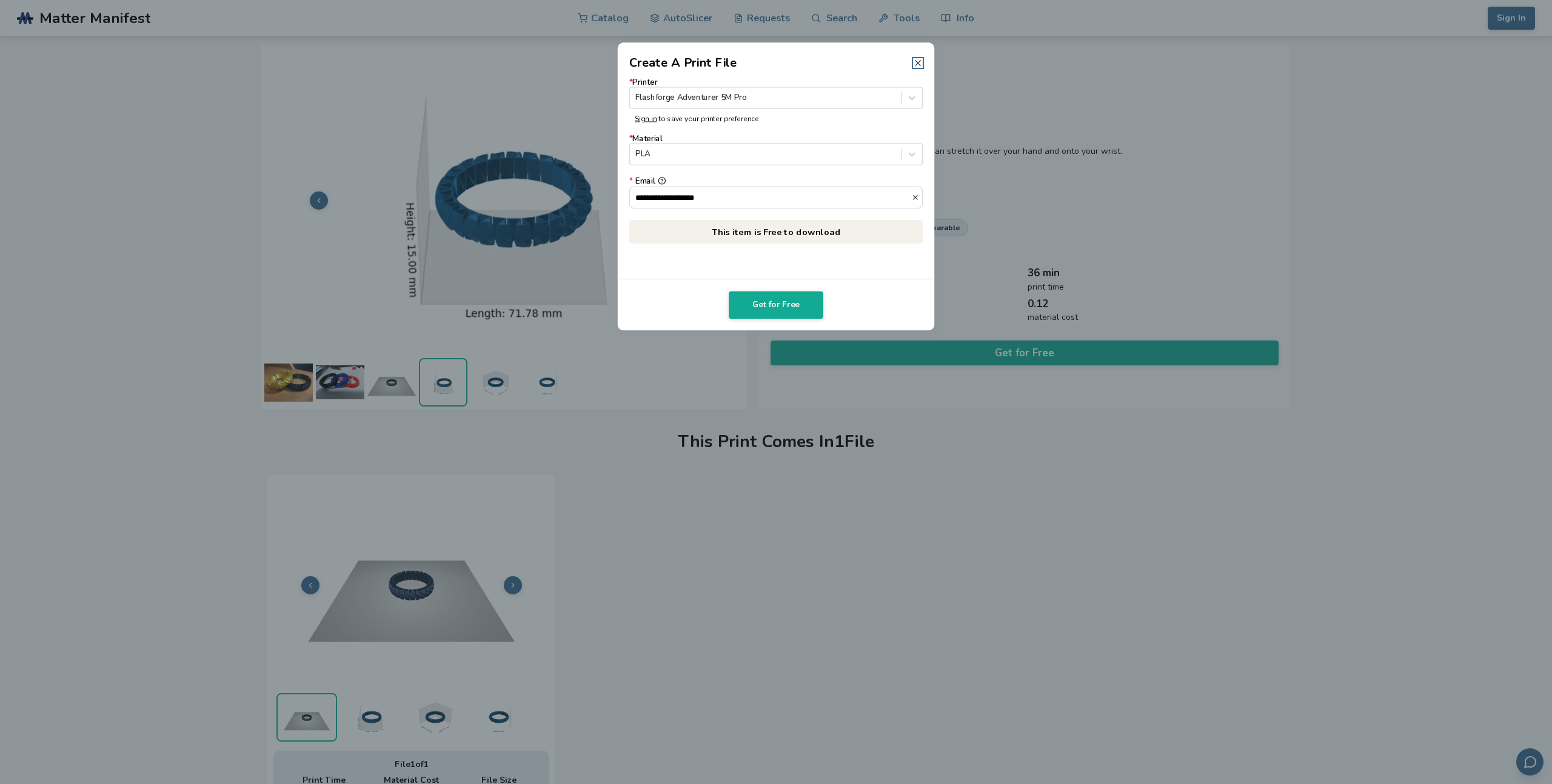
click at [918, 65] on icon at bounding box center [918, 63] width 10 height 10
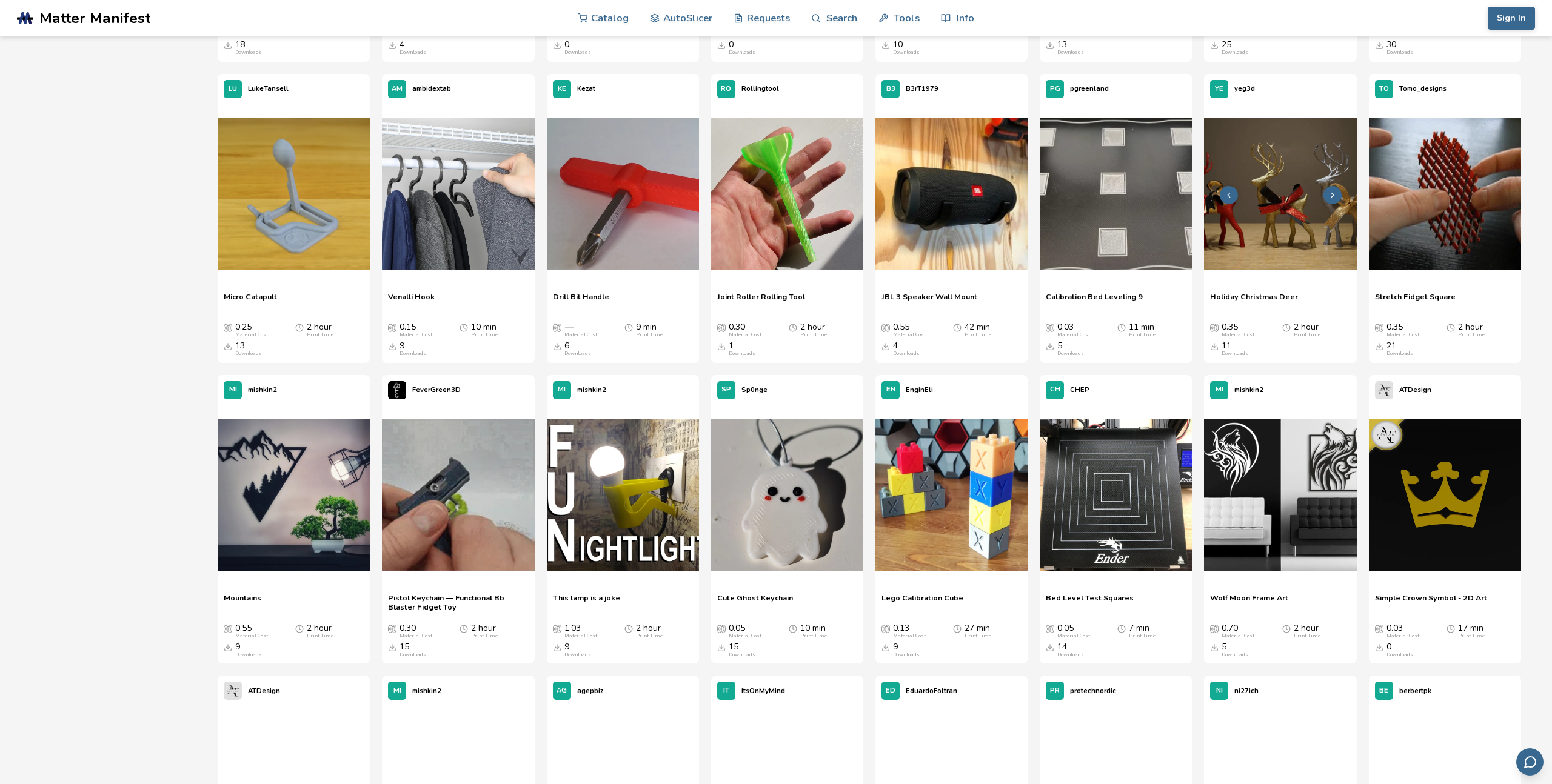
scroll to position [2233, 0]
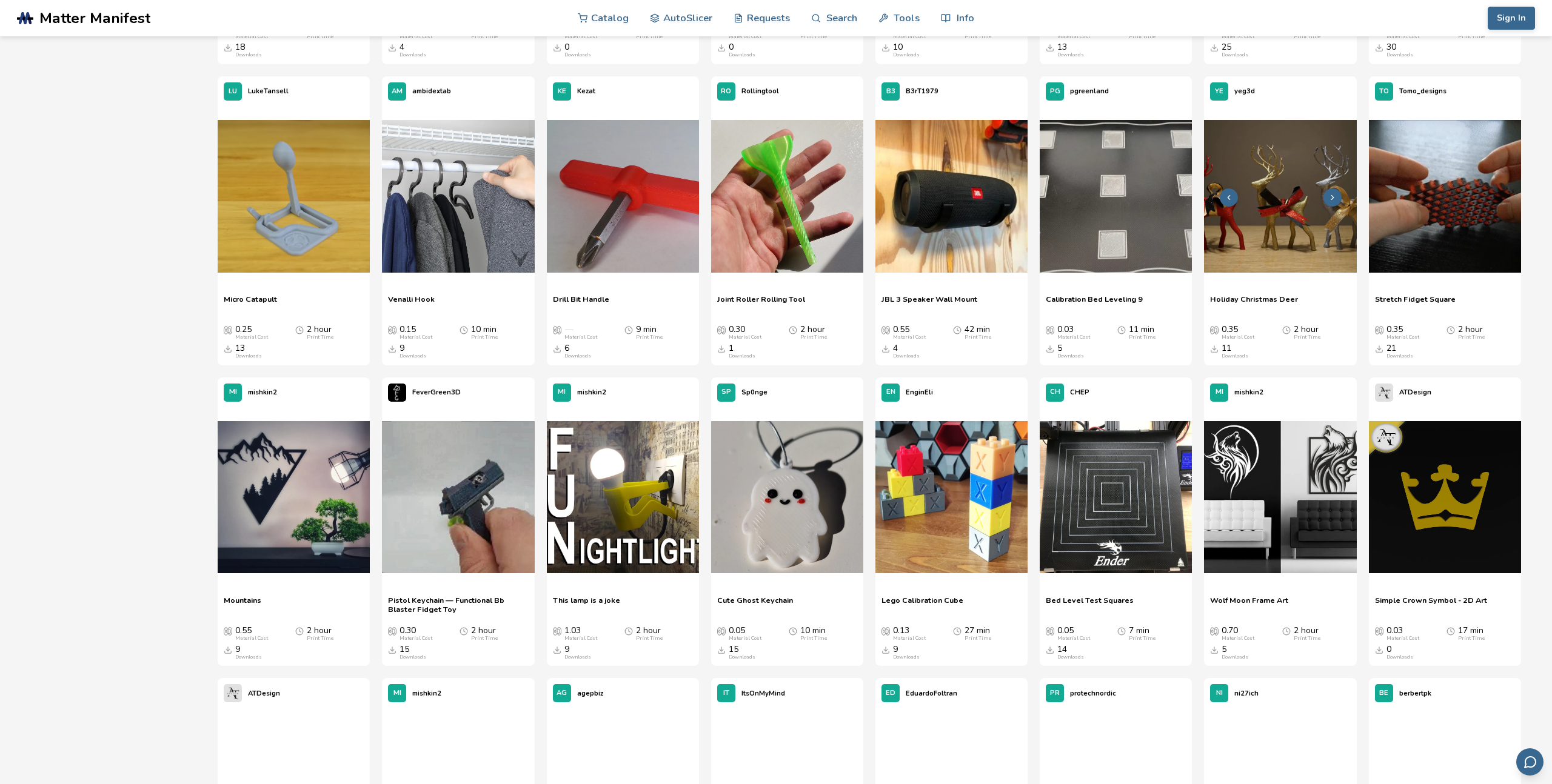
click at [1286, 177] on img at bounding box center [1280, 196] width 152 height 152
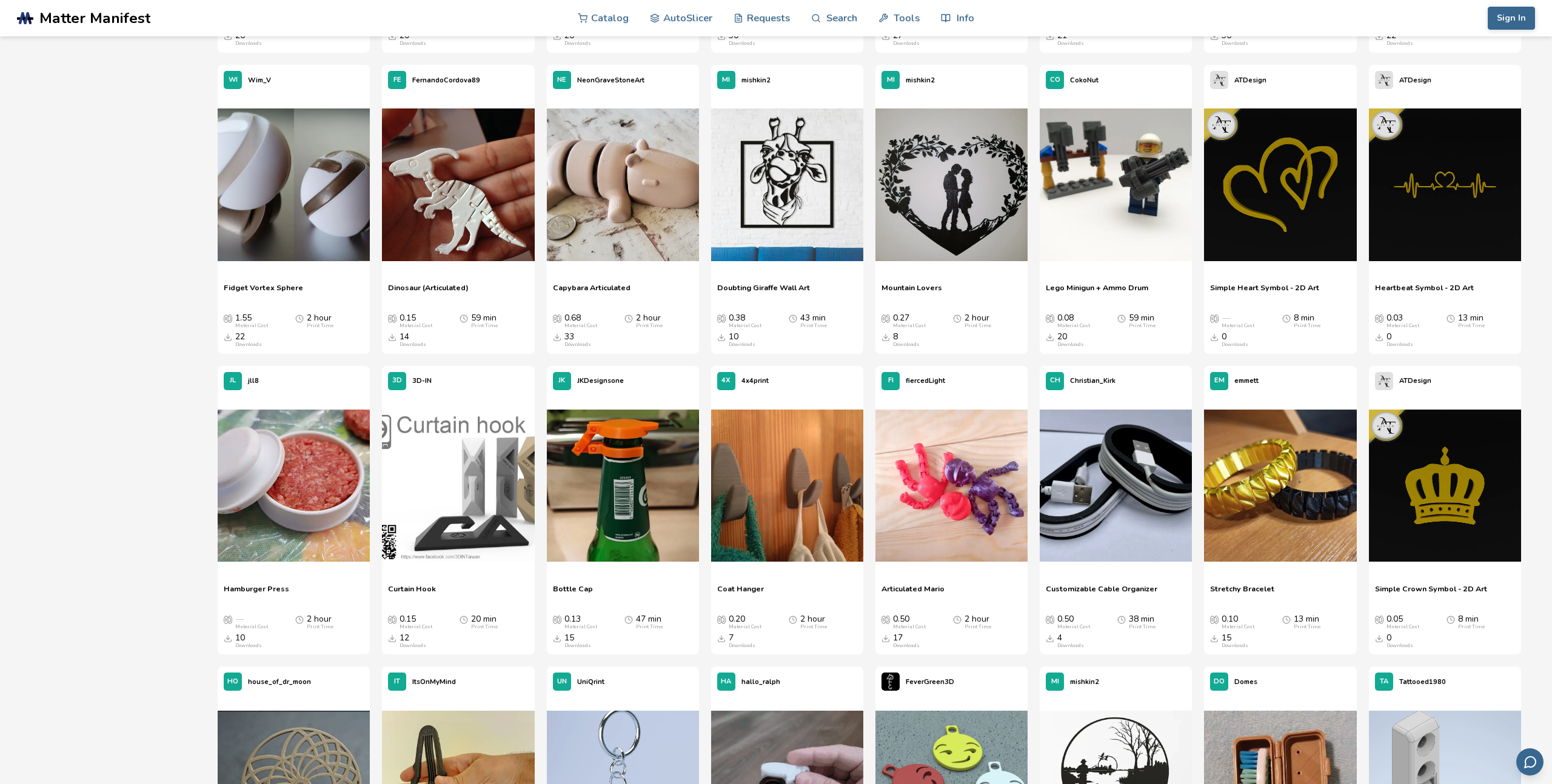
scroll to position [1060, 0]
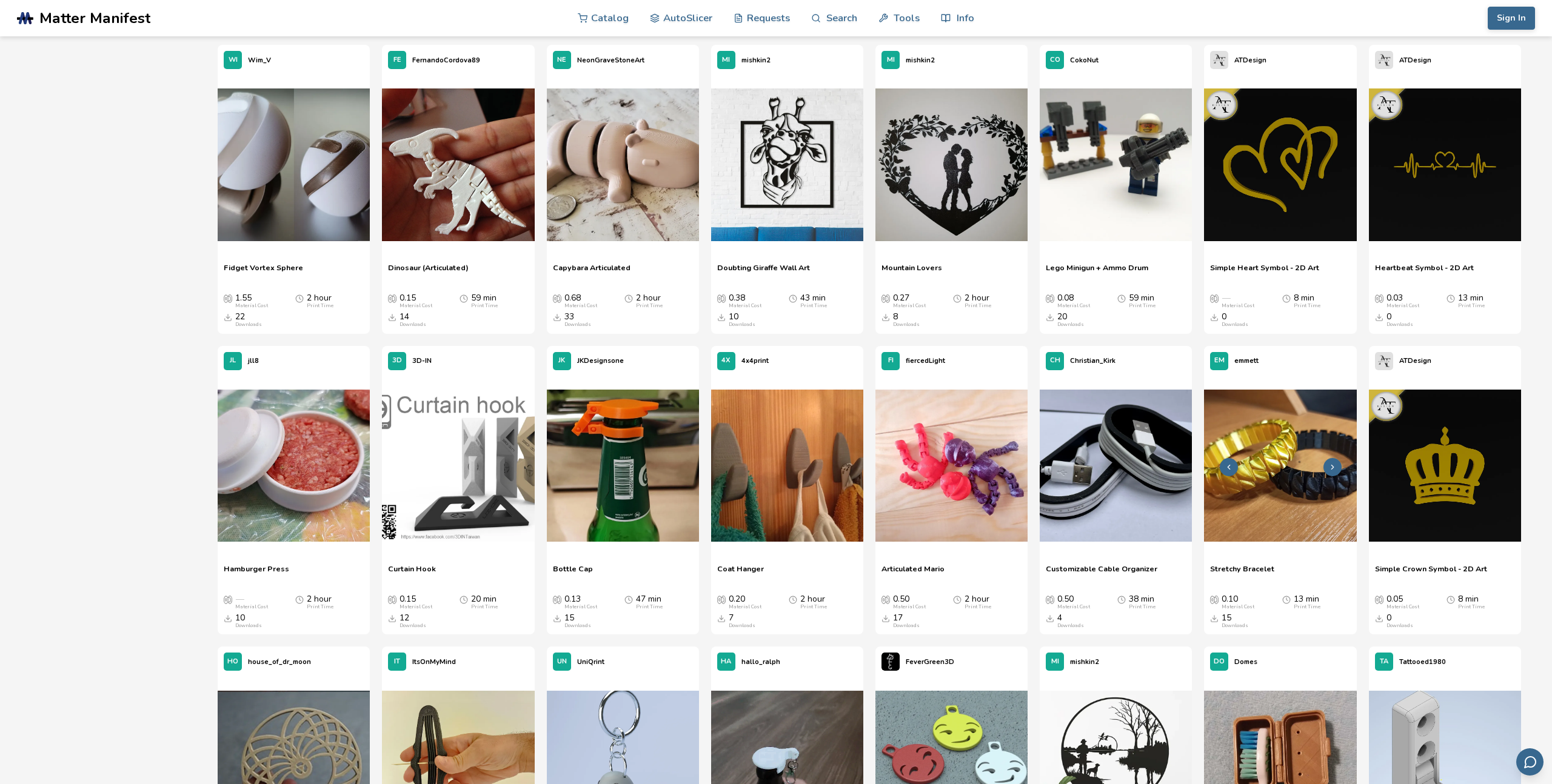
click at [1247, 437] on img at bounding box center [1280, 466] width 152 height 152
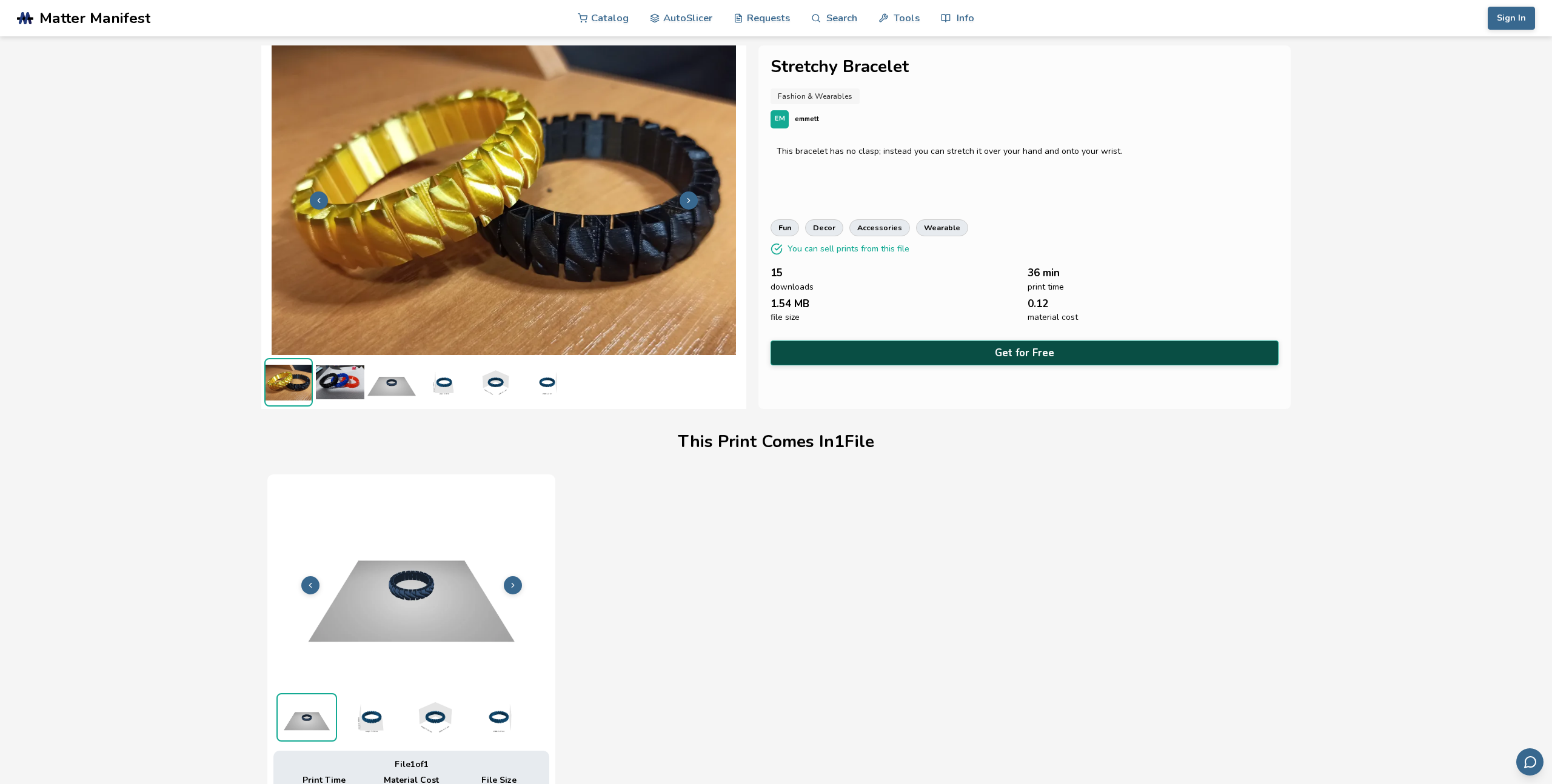
click at [1015, 351] on button "Get for Free" at bounding box center [1024, 353] width 508 height 25
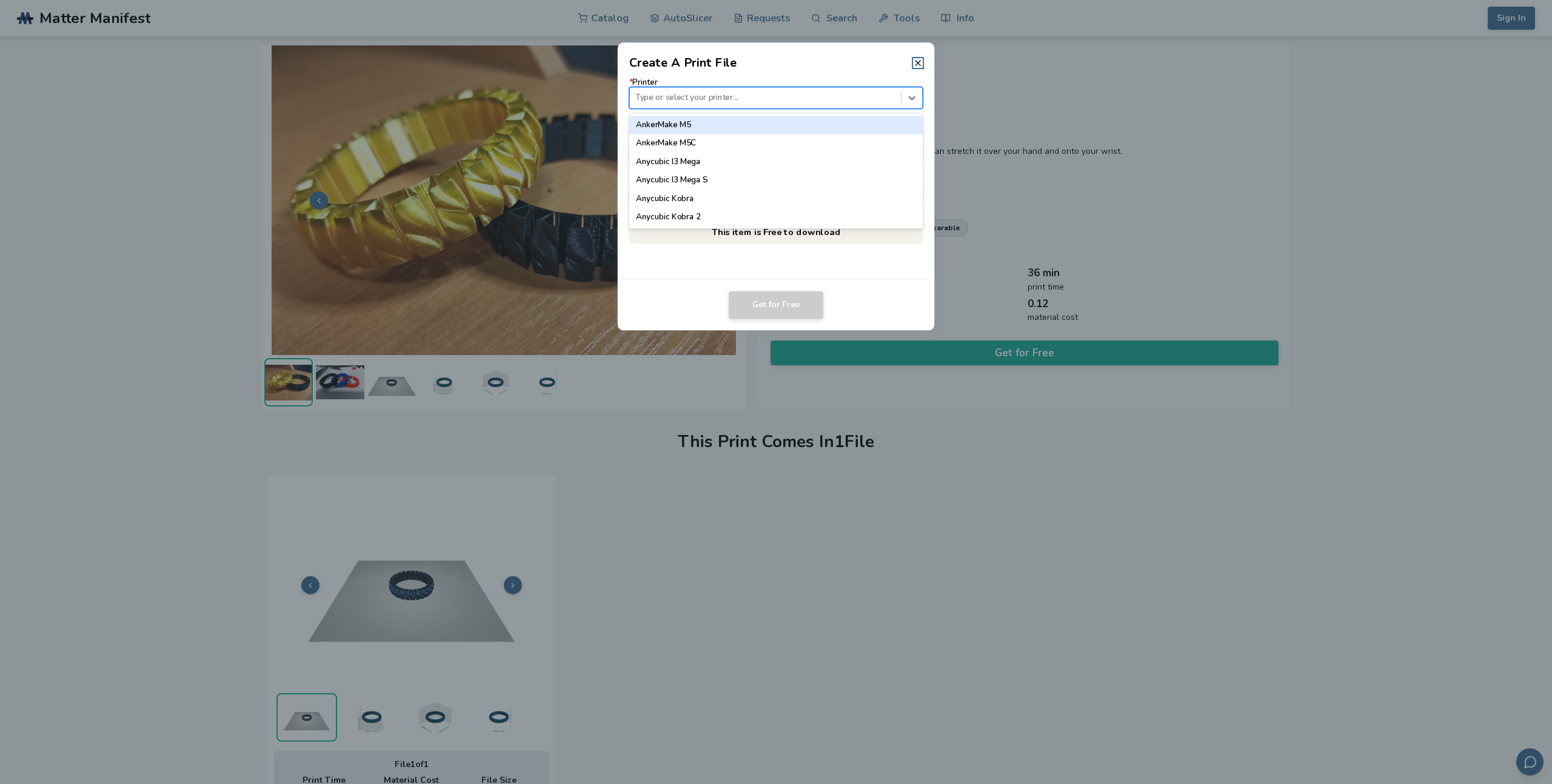
click at [763, 97] on div at bounding box center [765, 98] width 260 height 12
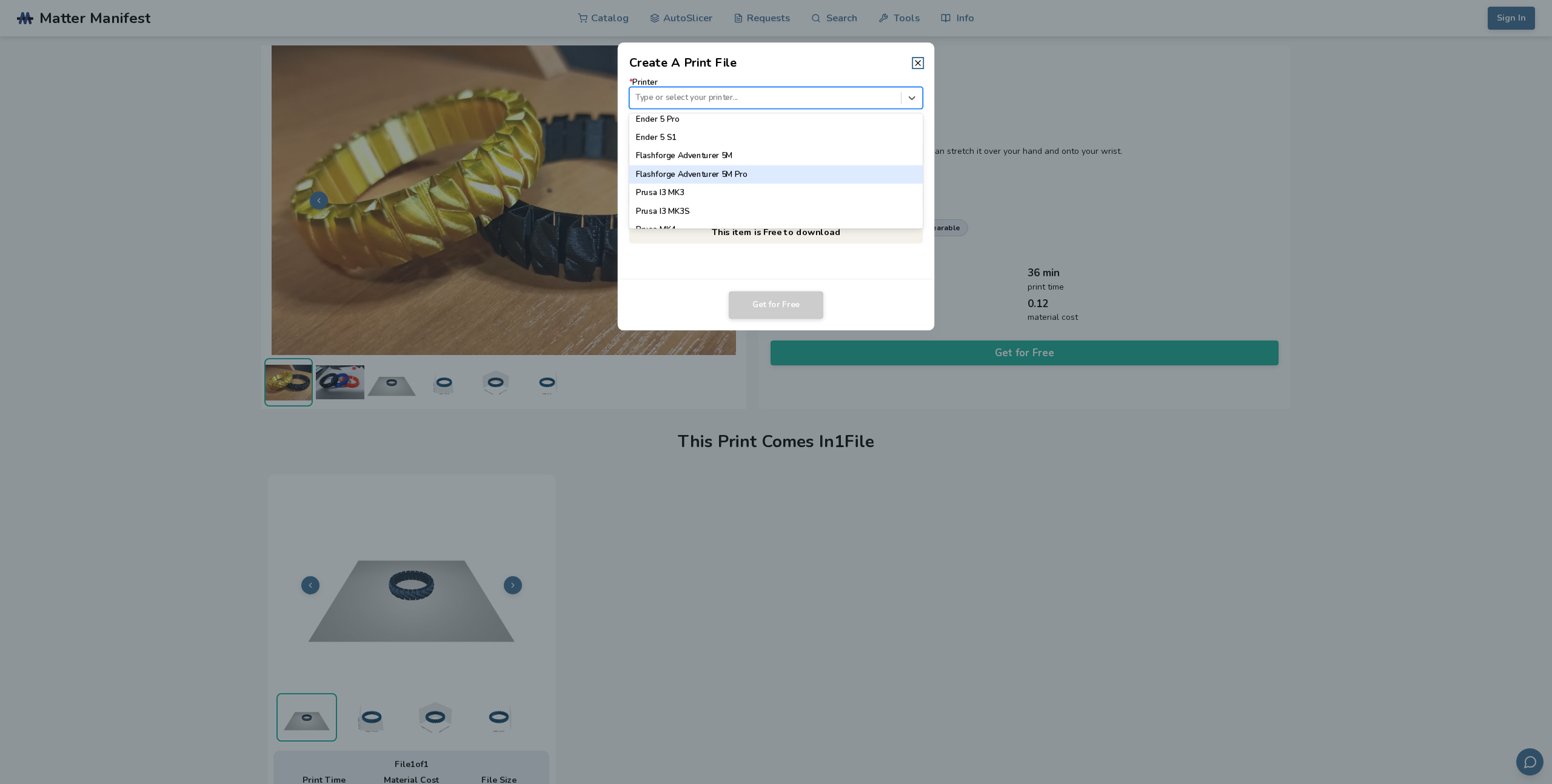
click at [738, 174] on div "Flashforge Adventurer 5M Pro" at bounding box center [776, 174] width 294 height 18
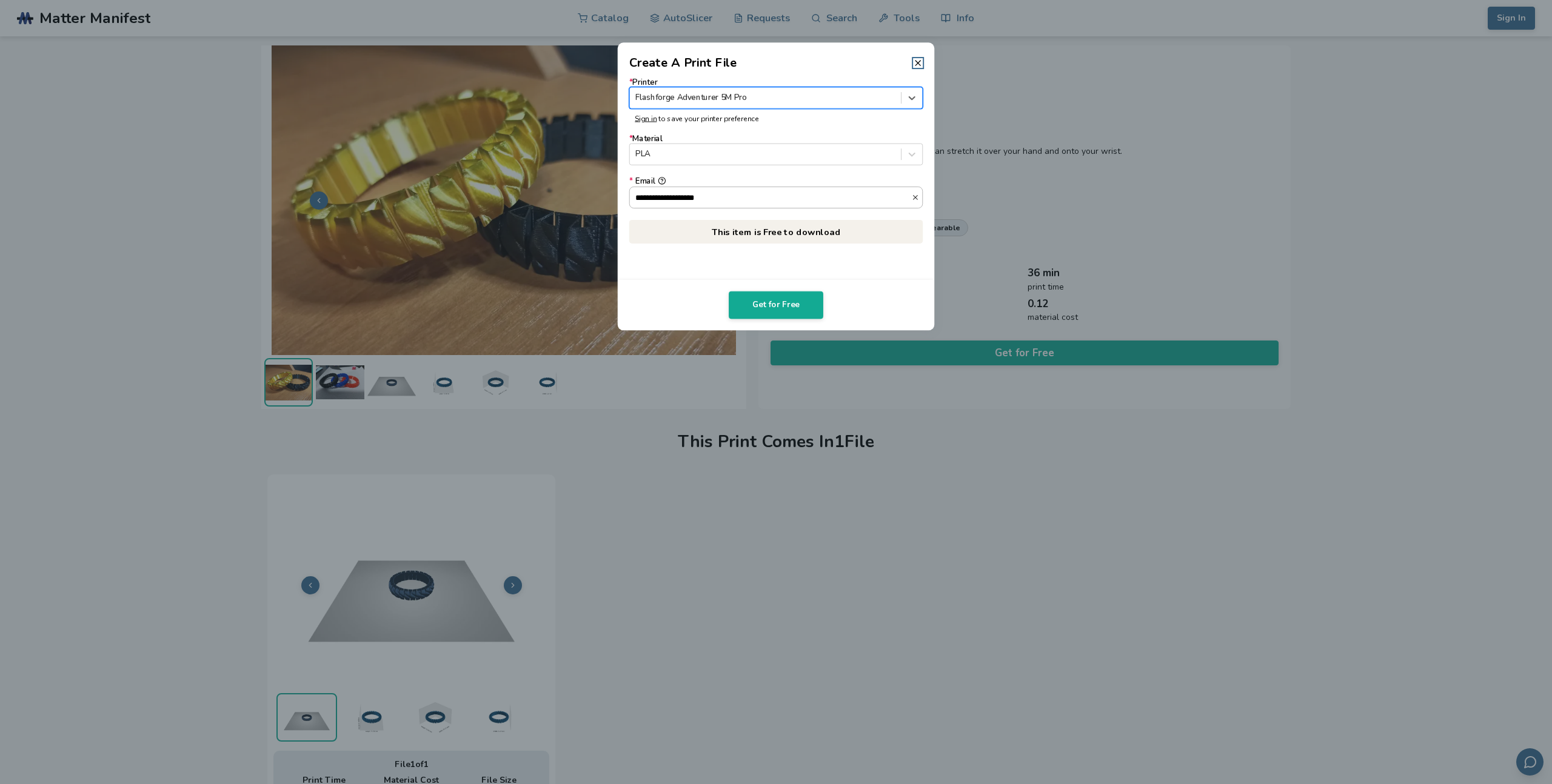
click at [744, 195] on input "**********" at bounding box center [770, 197] width 282 height 21
drag, startPoint x: 744, startPoint y: 195, endPoint x: 553, endPoint y: 184, distance: 191.3
click at [553, 184] on dialog "**********" at bounding box center [776, 391] width 1474 height 745
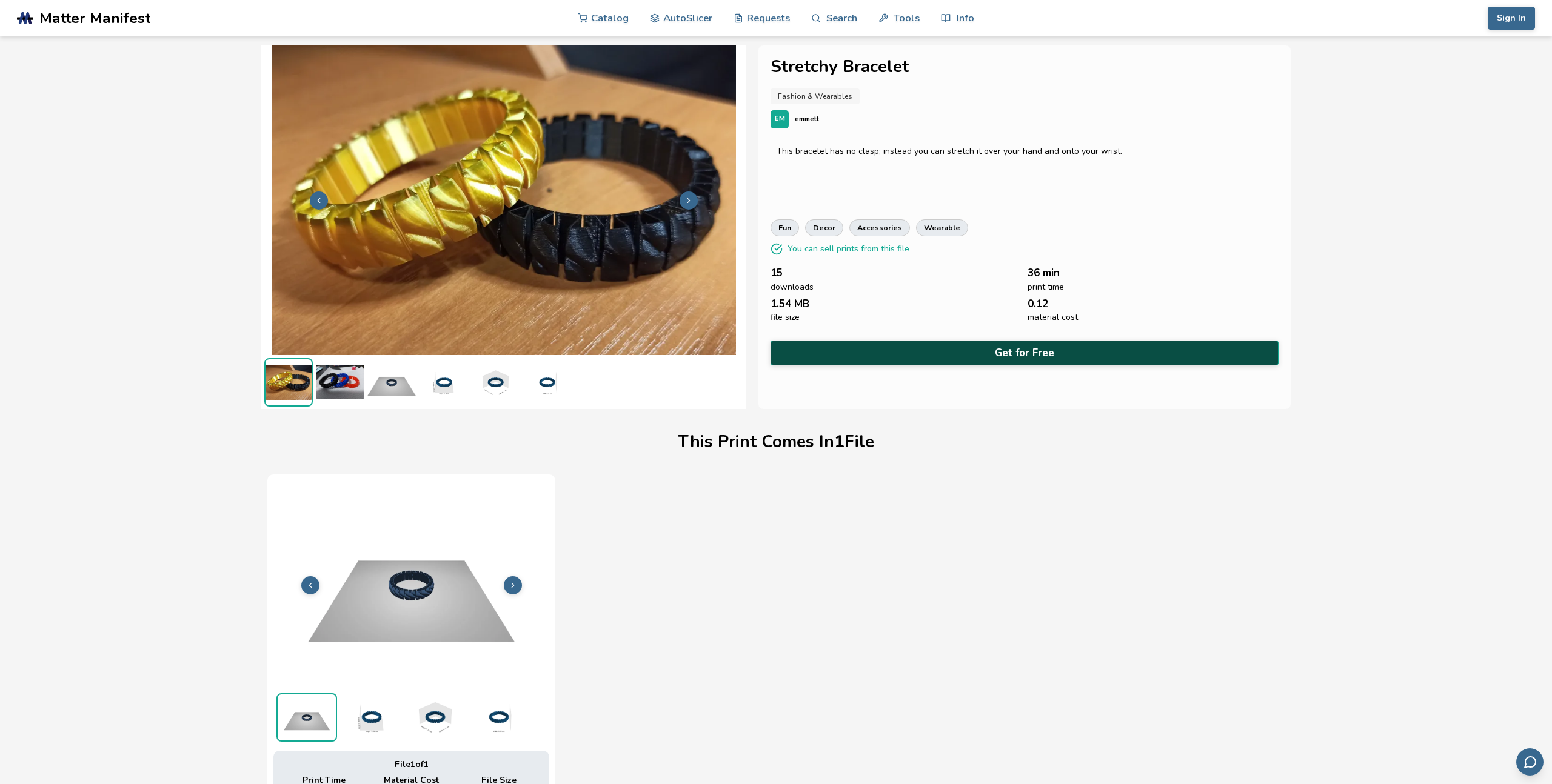
click at [1029, 348] on button "Get for Free" at bounding box center [1024, 353] width 508 height 25
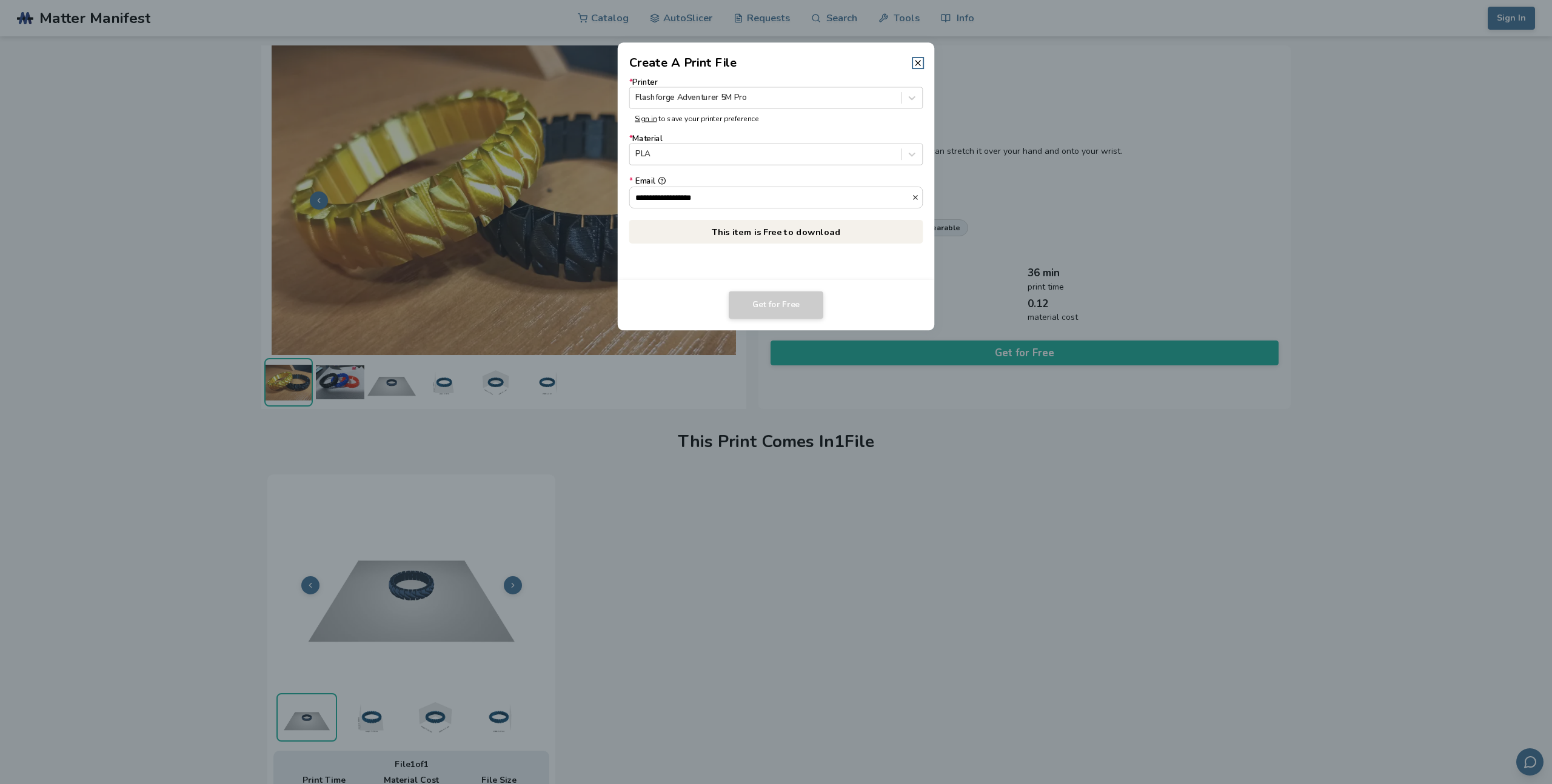
click at [849, 257] on div "**********" at bounding box center [776, 175] width 317 height 208
click at [784, 230] on p "This item is Free to download" at bounding box center [776, 232] width 294 height 24
click at [777, 230] on p "This item is Free to download" at bounding box center [776, 232] width 294 height 24
click at [770, 266] on div "**********" at bounding box center [776, 175] width 317 height 208
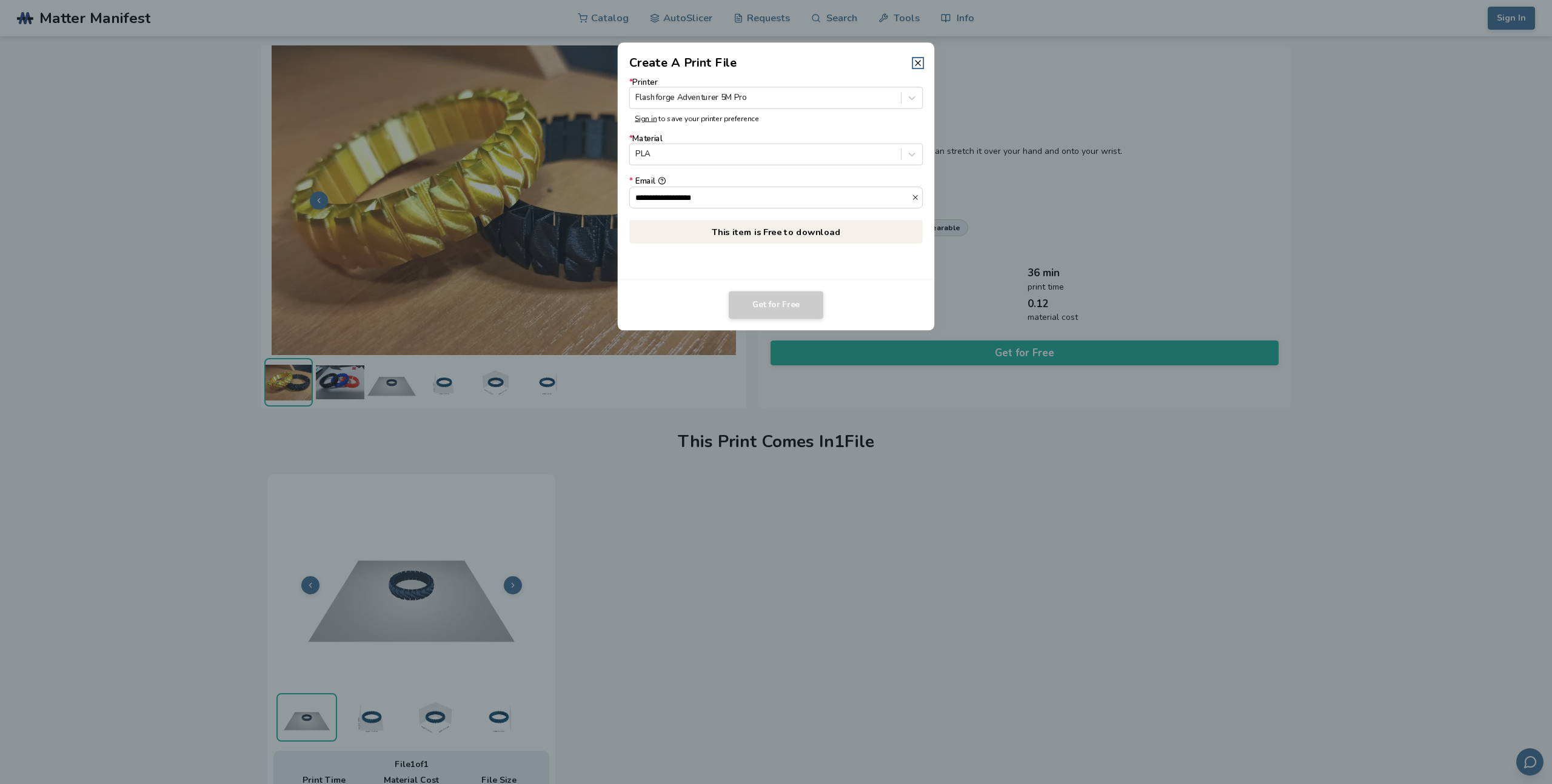
click at [777, 127] on form "**********" at bounding box center [776, 143] width 294 height 131
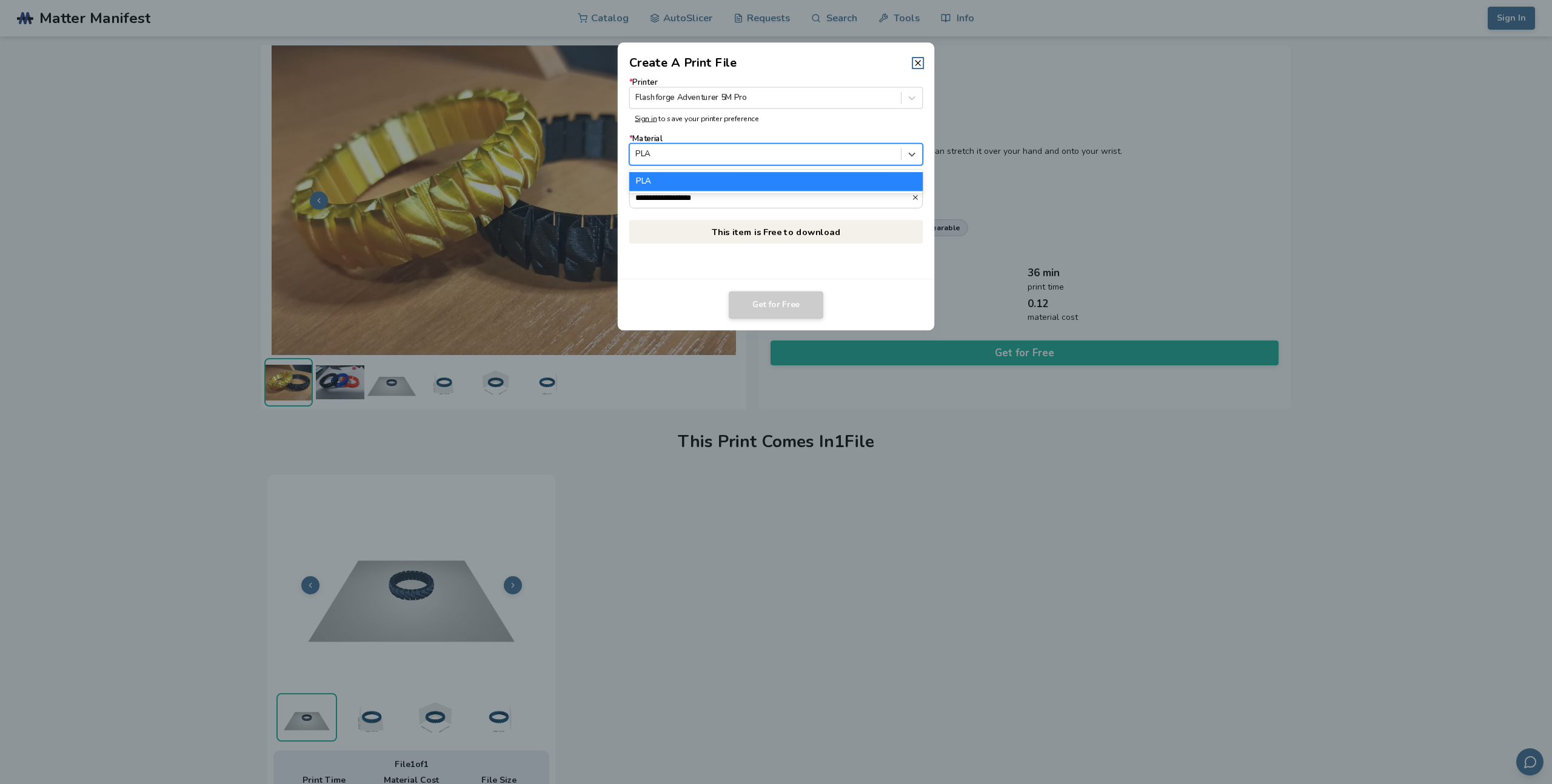
click at [728, 155] on div at bounding box center [765, 155] width 260 height 12
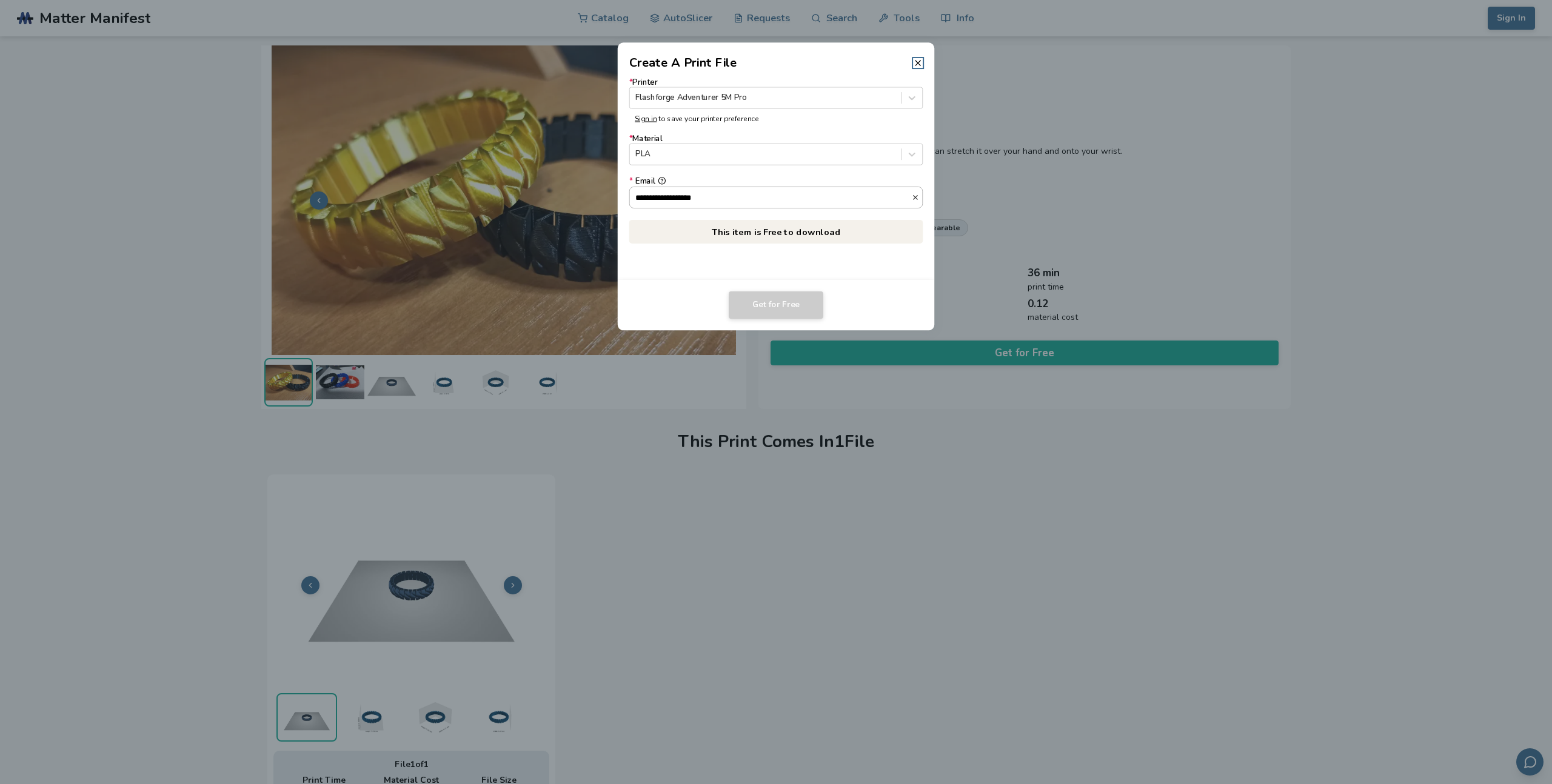
click at [661, 204] on input "**********" at bounding box center [770, 197] width 282 height 21
drag, startPoint x: 722, startPoint y: 194, endPoint x: 564, endPoint y: 193, distance: 158.0
click at [564, 193] on dialog "**********" at bounding box center [776, 391] width 1474 height 745
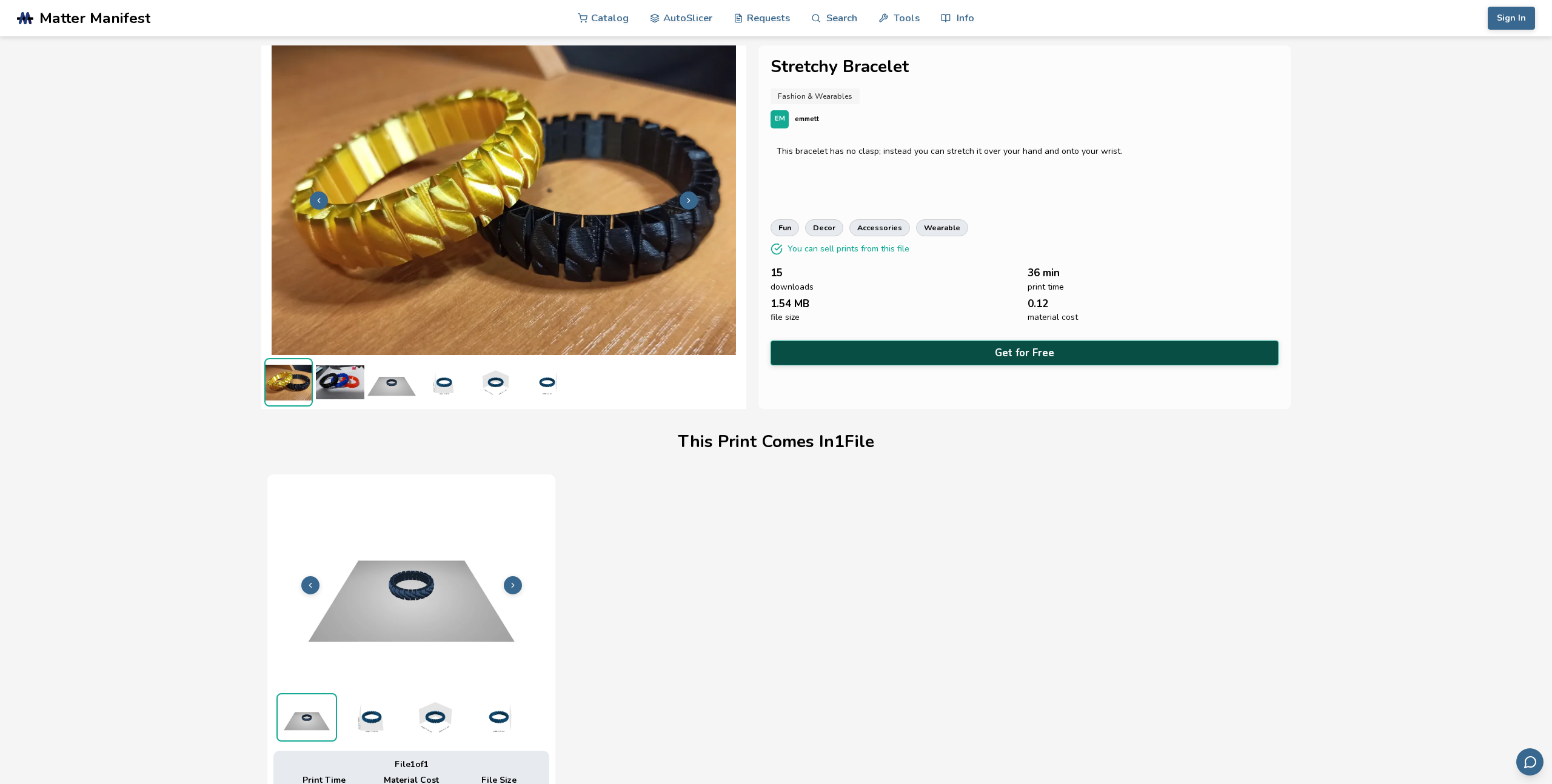
click at [984, 351] on button "Get for Free" at bounding box center [1024, 353] width 508 height 25
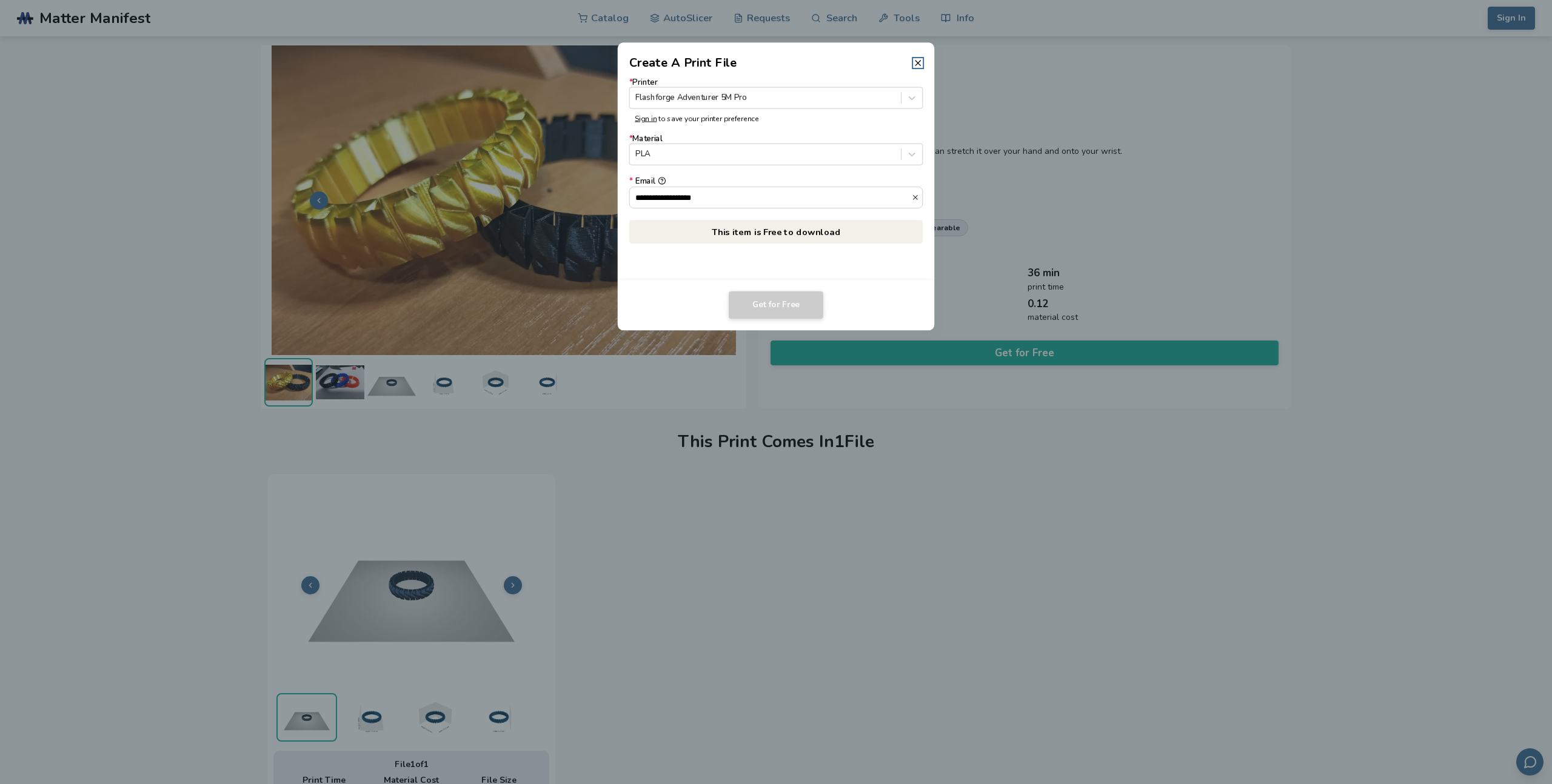
click at [788, 233] on p "This item is Free to download" at bounding box center [776, 232] width 294 height 24
drag, startPoint x: 828, startPoint y: 232, endPoint x: 802, endPoint y: 275, distance: 50.2
click at [828, 232] on p "This item is Free to download" at bounding box center [776, 232] width 294 height 24
drag, startPoint x: 798, startPoint y: 284, endPoint x: 793, endPoint y: 300, distance: 16.8
click at [797, 289] on footer "Get for Free" at bounding box center [776, 306] width 317 height 51
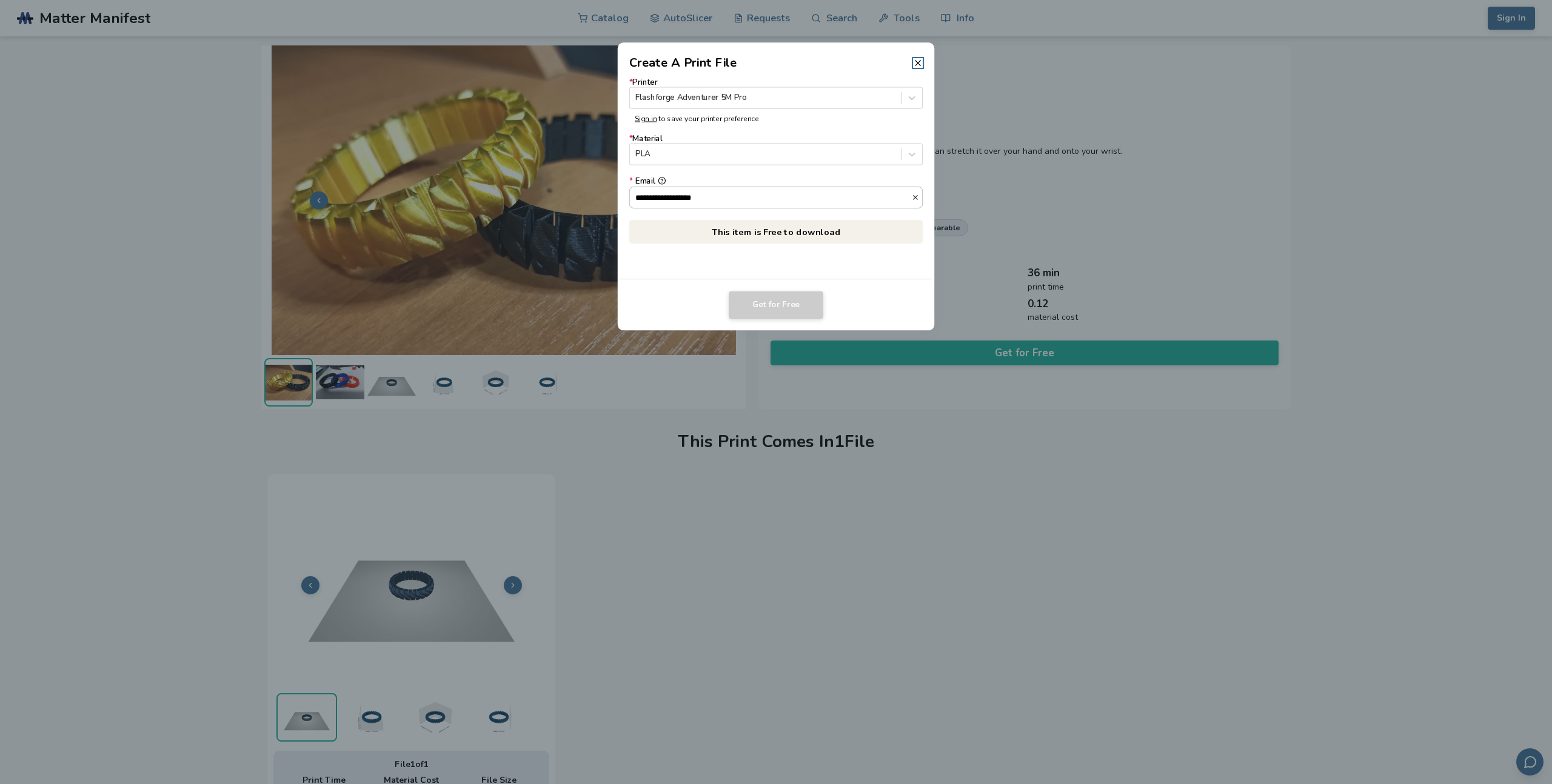
click at [804, 198] on input "**********" at bounding box center [770, 197] width 282 height 21
drag, startPoint x: 783, startPoint y: 196, endPoint x: 538, endPoint y: 190, distance: 245.1
click at [538, 190] on dialog "**********" at bounding box center [776, 391] width 1474 height 745
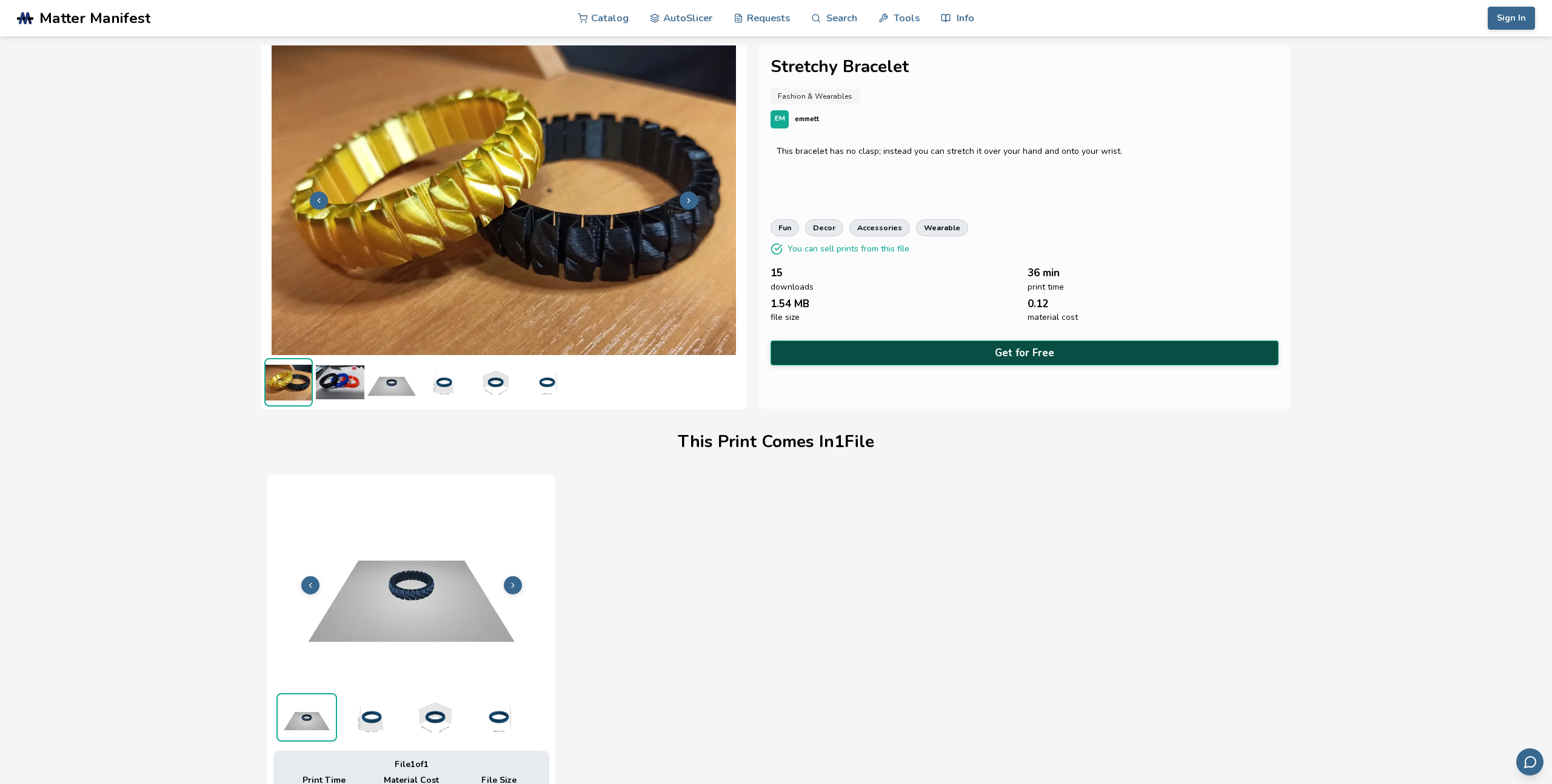
click at [1008, 351] on button "Get for Free" at bounding box center [1024, 353] width 508 height 25
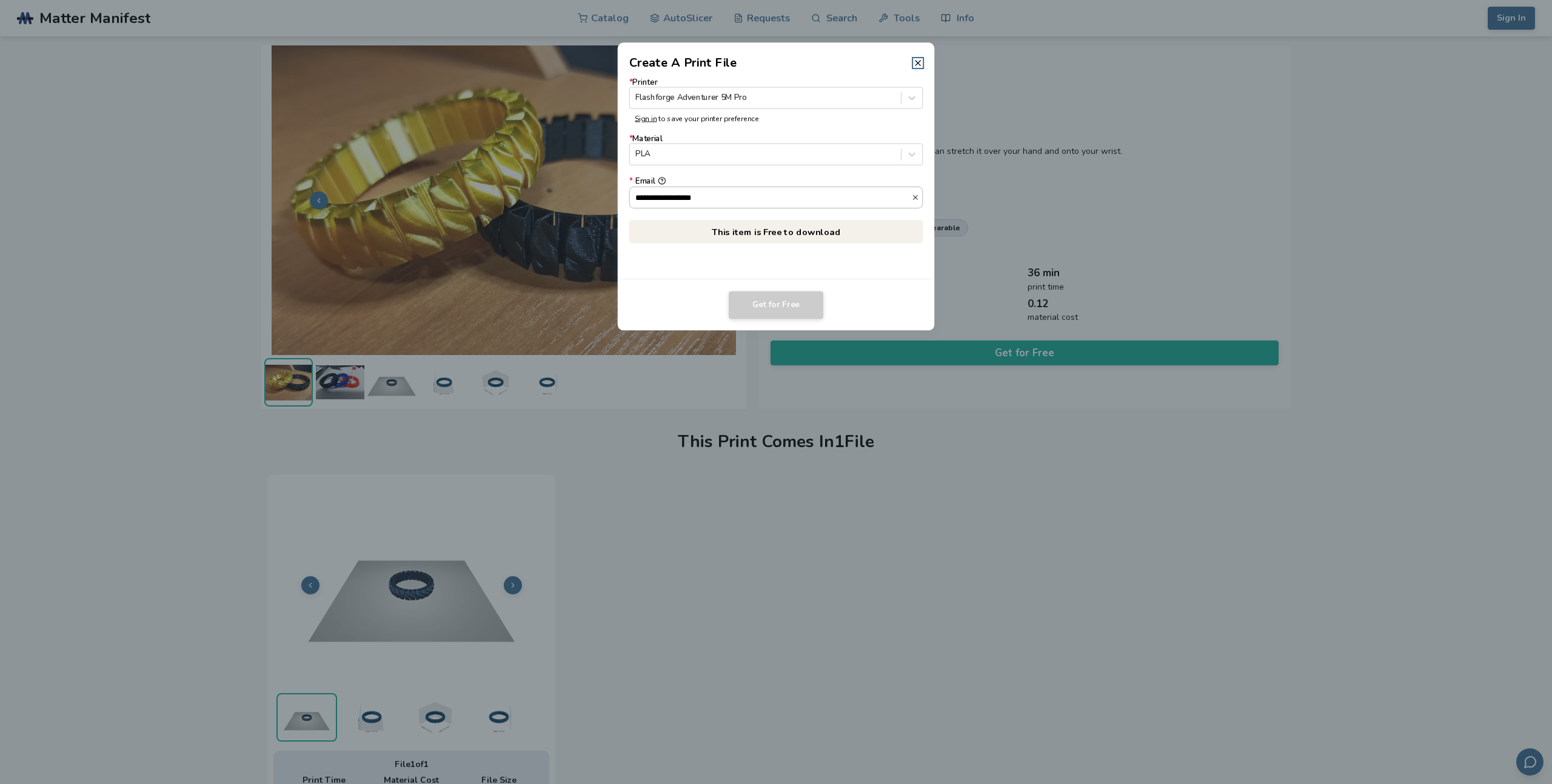
drag, startPoint x: 775, startPoint y: 192, endPoint x: 757, endPoint y: 195, distance: 18.2
click at [757, 195] on input "**********" at bounding box center [770, 197] width 282 height 21
click at [774, 233] on p "This item is Free to download" at bounding box center [776, 232] width 294 height 24
click at [967, 445] on dialog "**********" at bounding box center [776, 391] width 1474 height 745
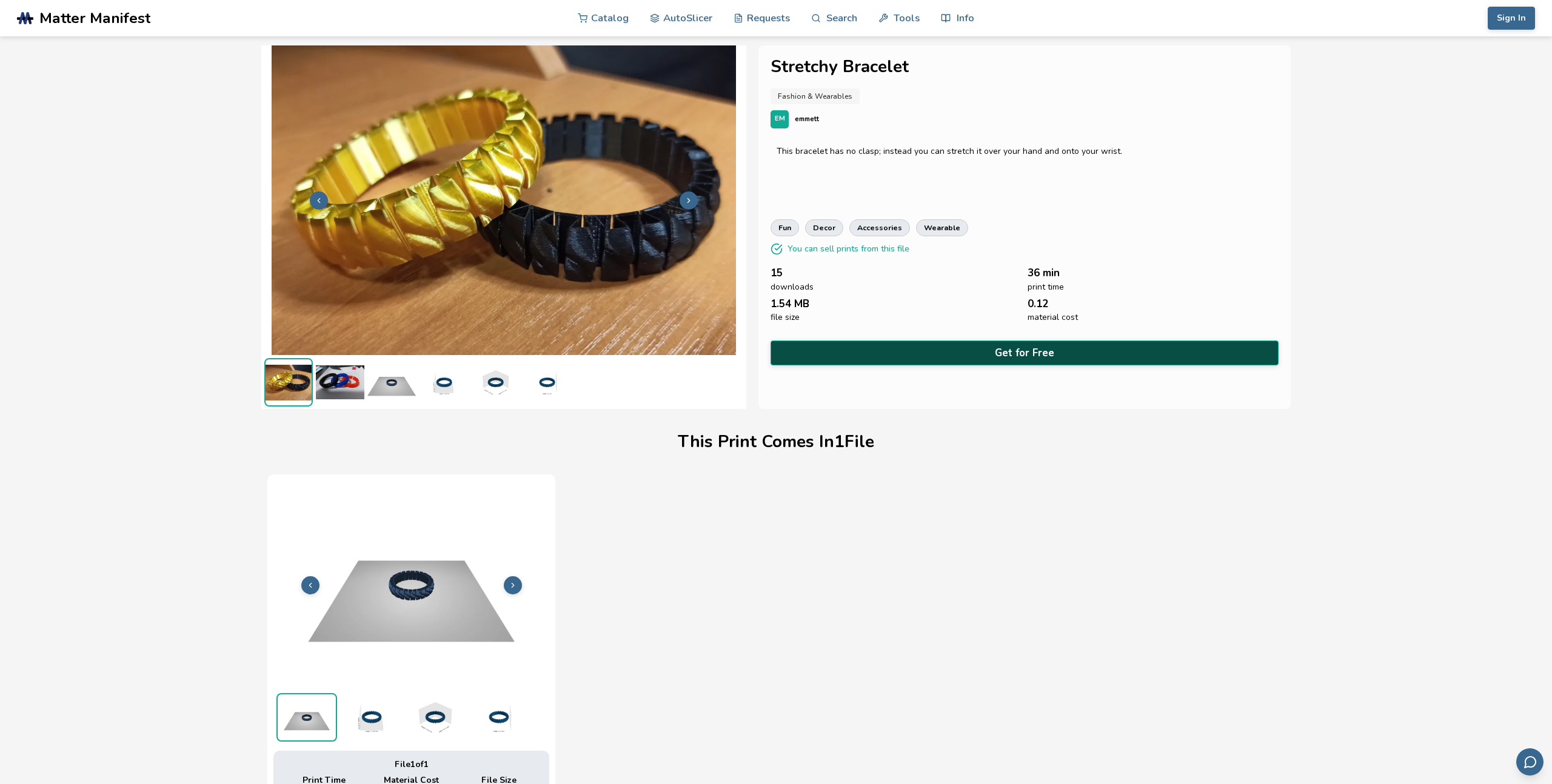
click at [1002, 347] on button "Get for Free" at bounding box center [1024, 353] width 508 height 25
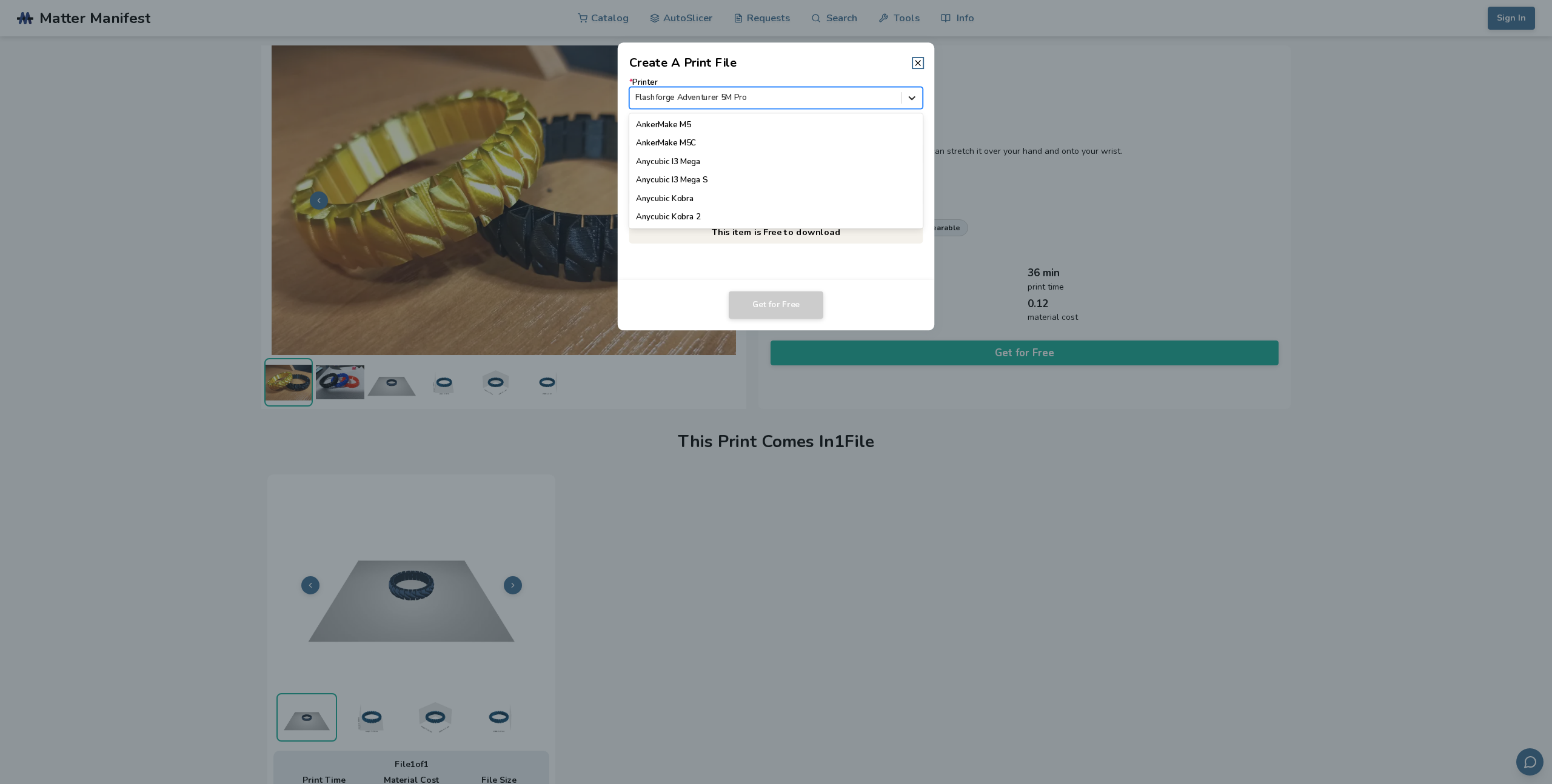
click at [911, 100] on icon at bounding box center [913, 98] width 12 height 12
click at [759, 208] on div "Flashforge Adventurer 5M Pro" at bounding box center [776, 213] width 294 height 18
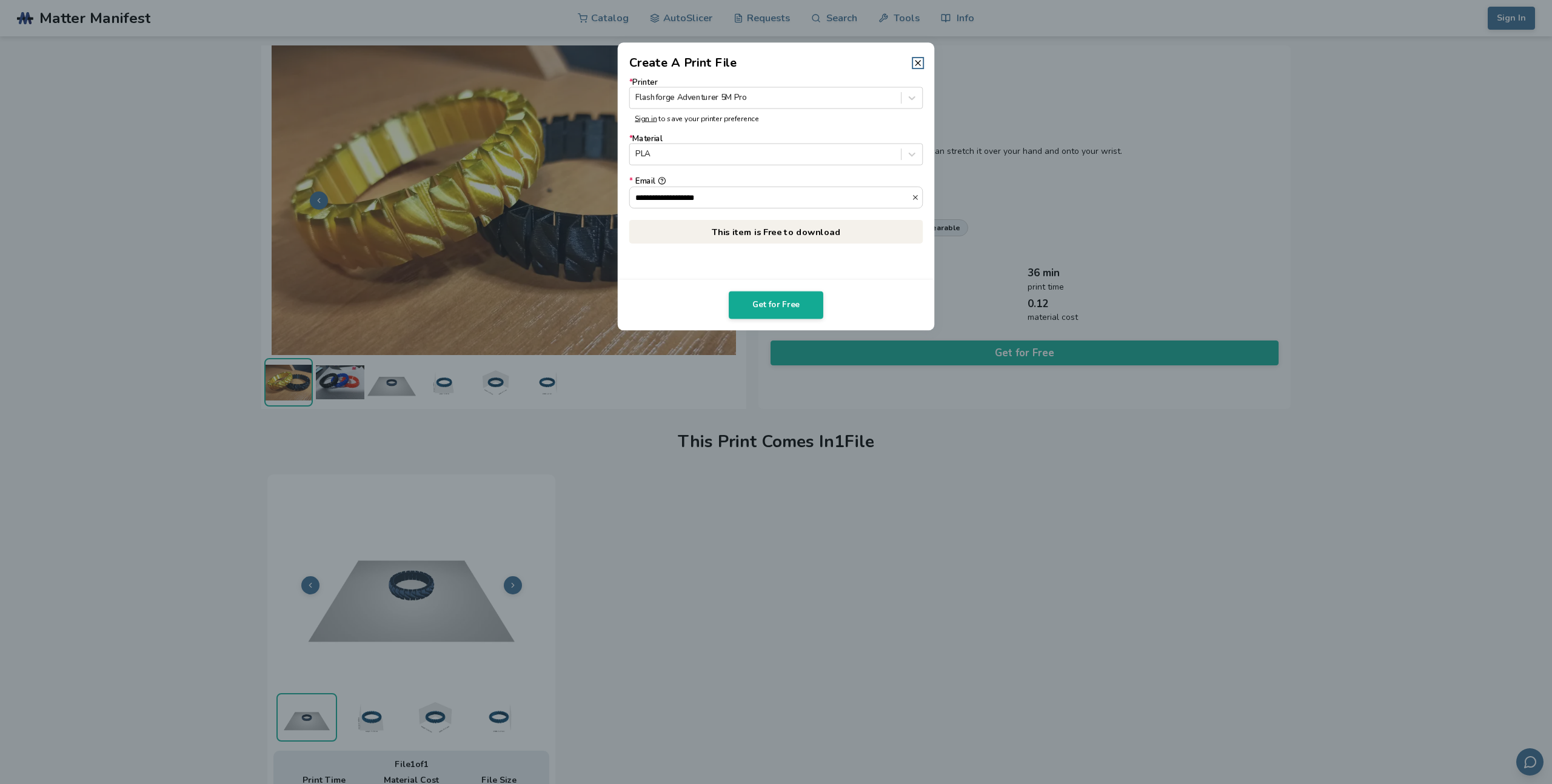
scroll to position [0, 0]
drag, startPoint x: 739, startPoint y: 198, endPoint x: 586, endPoint y: 193, distance: 153.1
click at [586, 193] on dialog "**********" at bounding box center [776, 391] width 1474 height 745
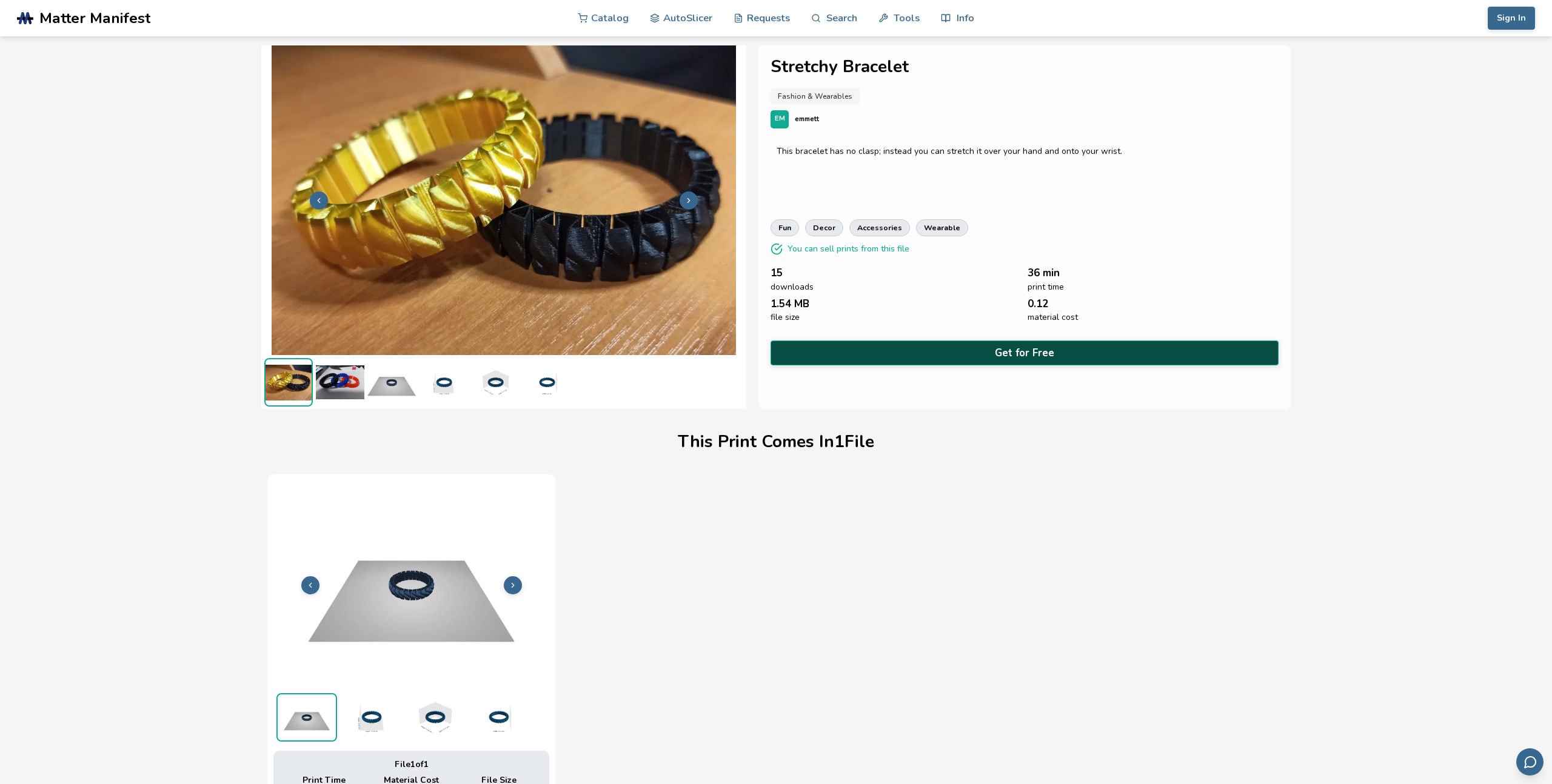
click at [1079, 347] on button "Get for Free" at bounding box center [1024, 353] width 508 height 25
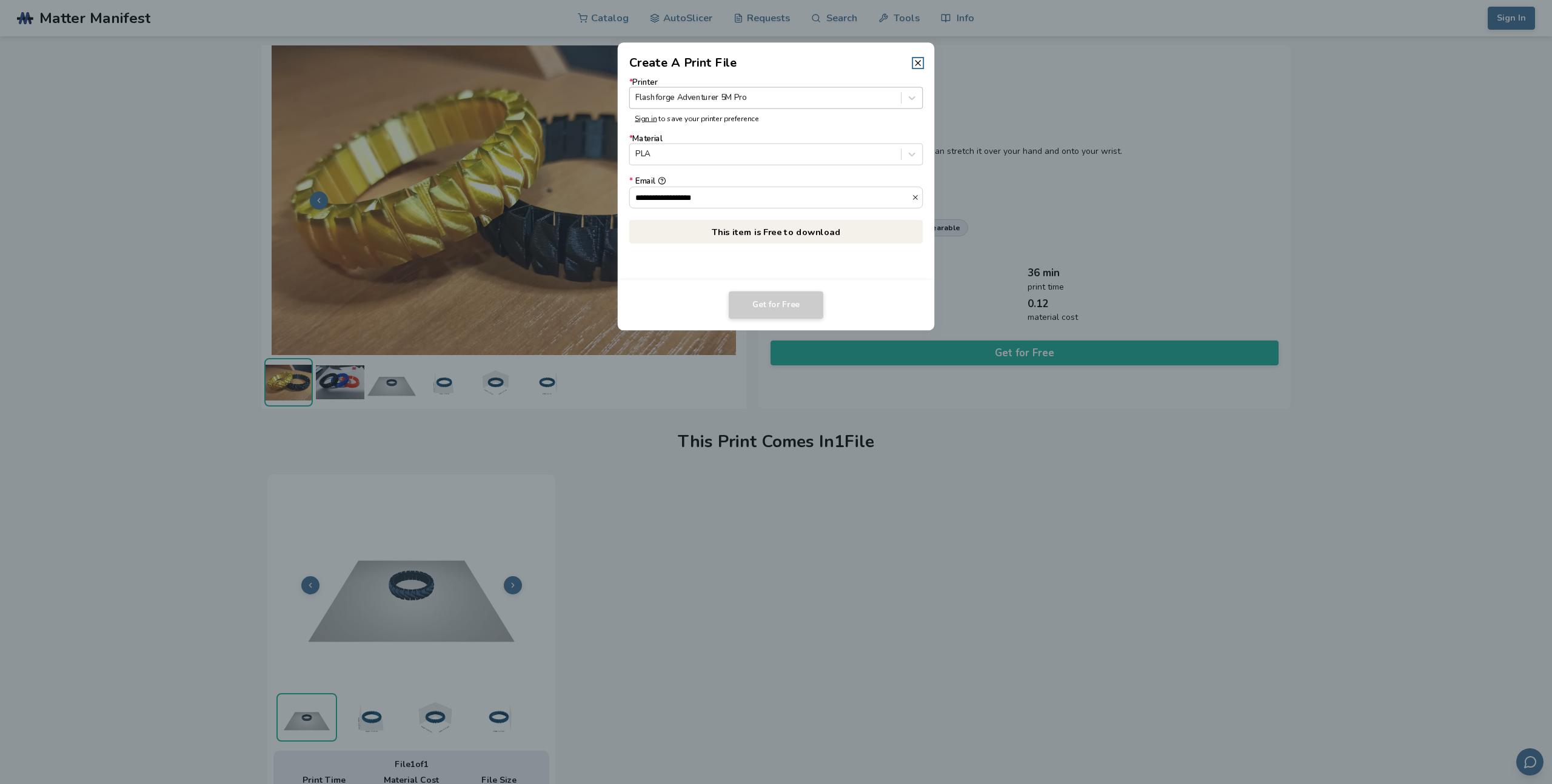
type input "**********"
click at [748, 98] on div at bounding box center [765, 98] width 260 height 12
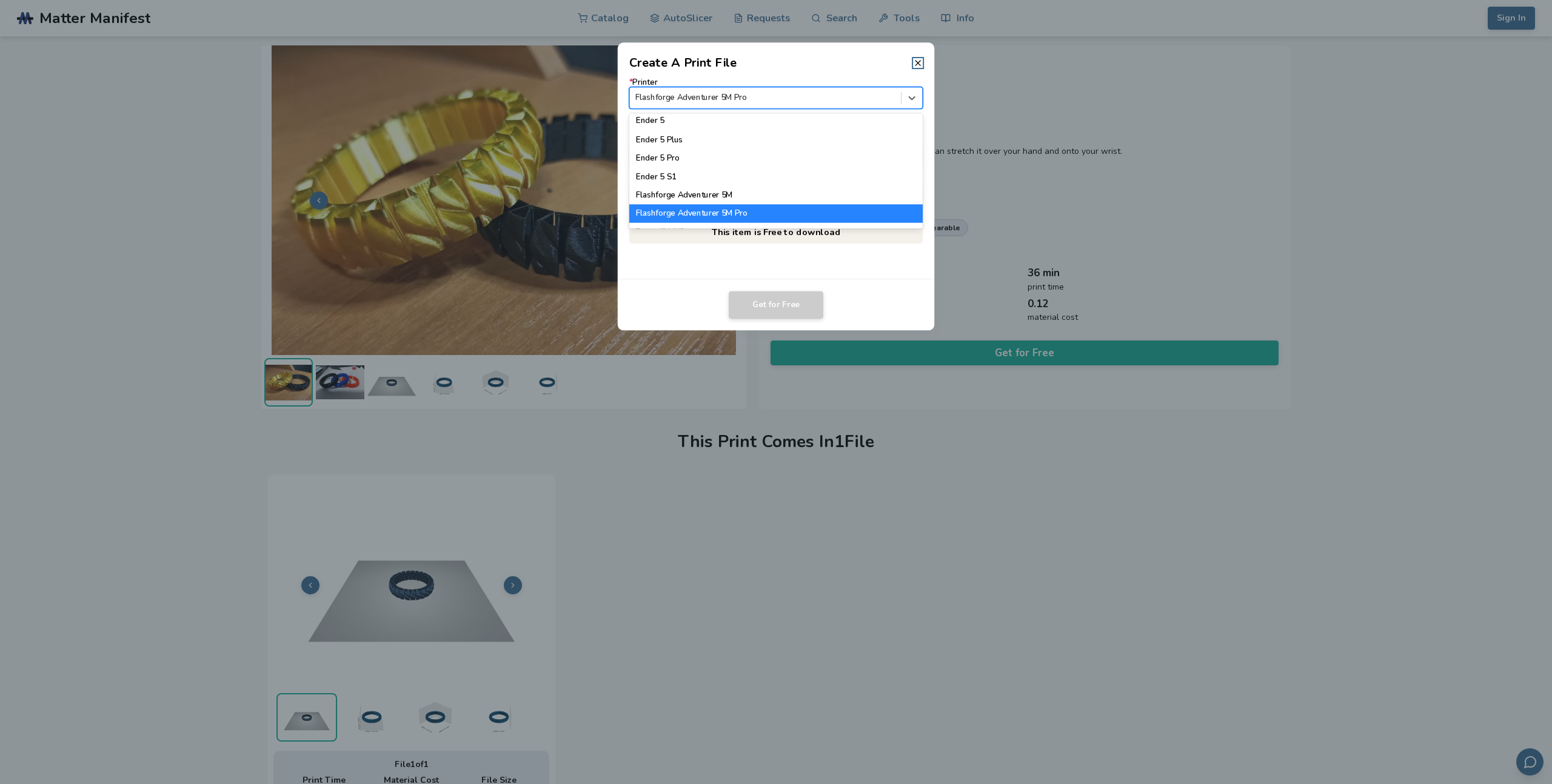
click at [726, 212] on div "Flashforge Adventurer 5M Pro" at bounding box center [776, 213] width 294 height 18
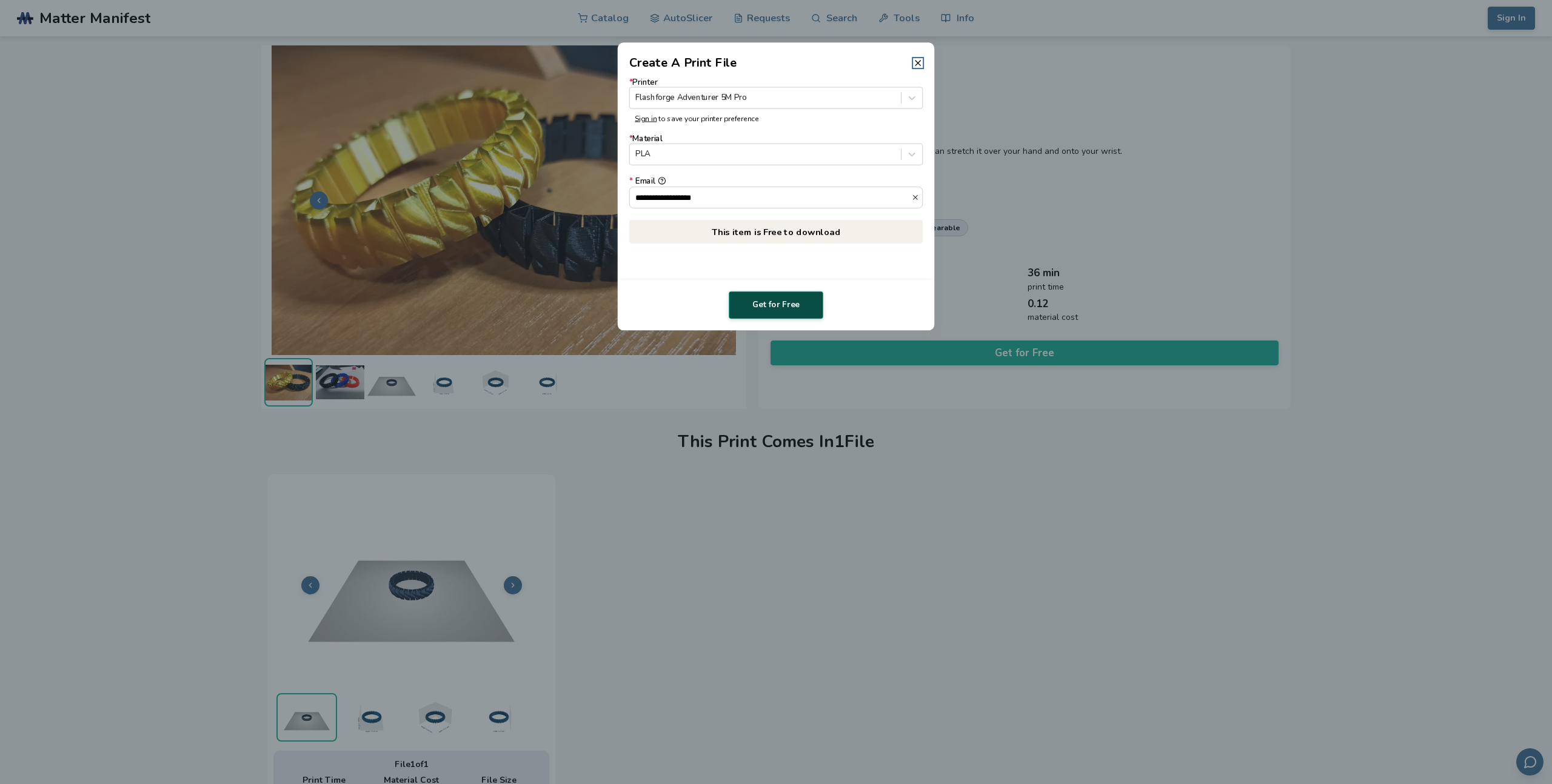
click at [767, 308] on button "Get for Free" at bounding box center [776, 305] width 94 height 28
